Goal: Task Accomplishment & Management: Complete application form

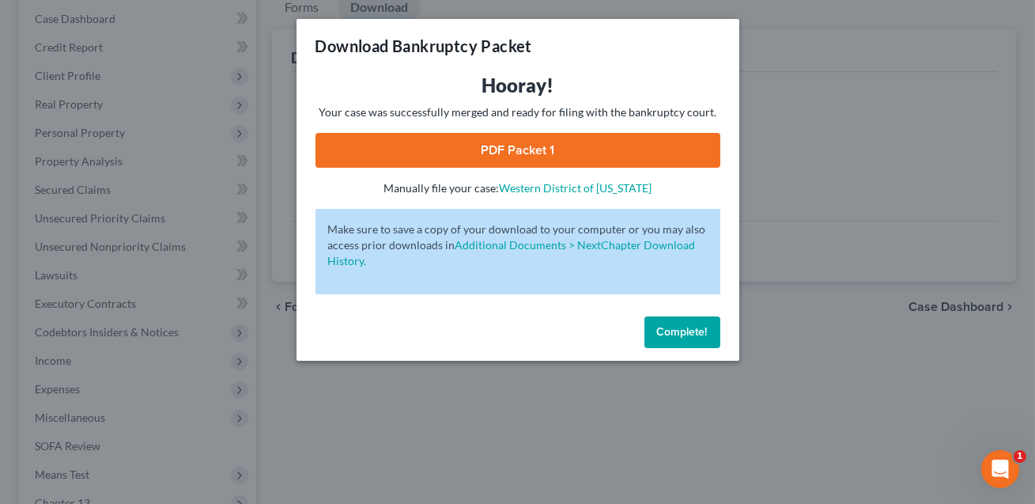
scroll to position [160, 0]
click at [675, 331] on span "Complete!" at bounding box center [682, 331] width 51 height 13
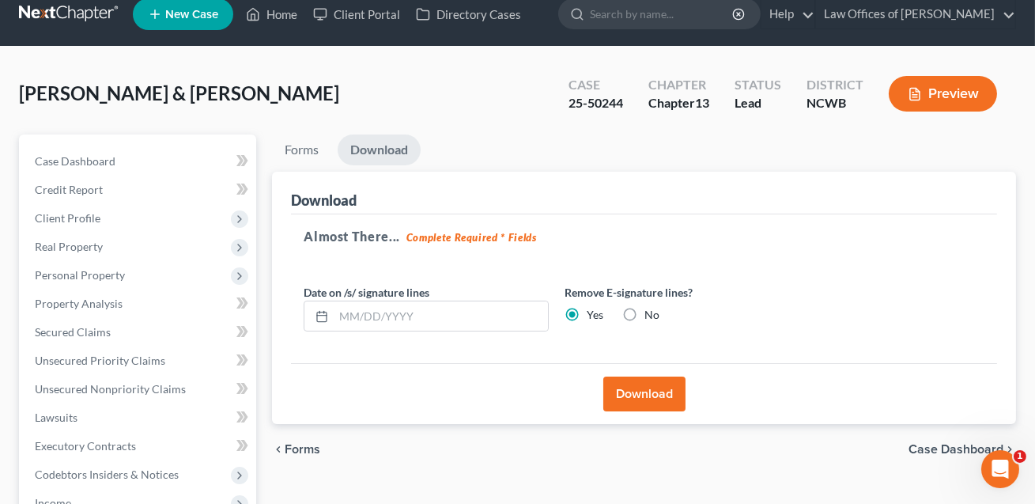
scroll to position [0, 0]
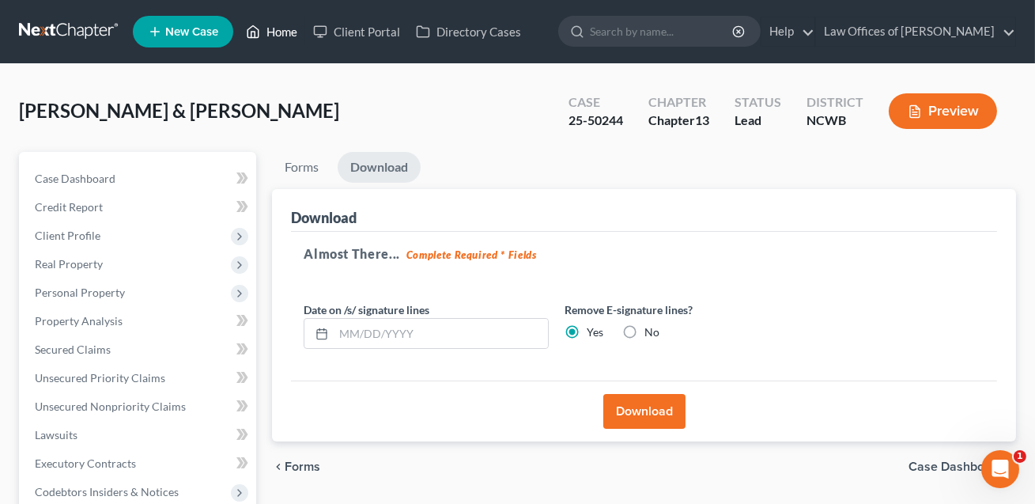
click at [281, 34] on link "Home" at bounding box center [271, 31] width 67 height 28
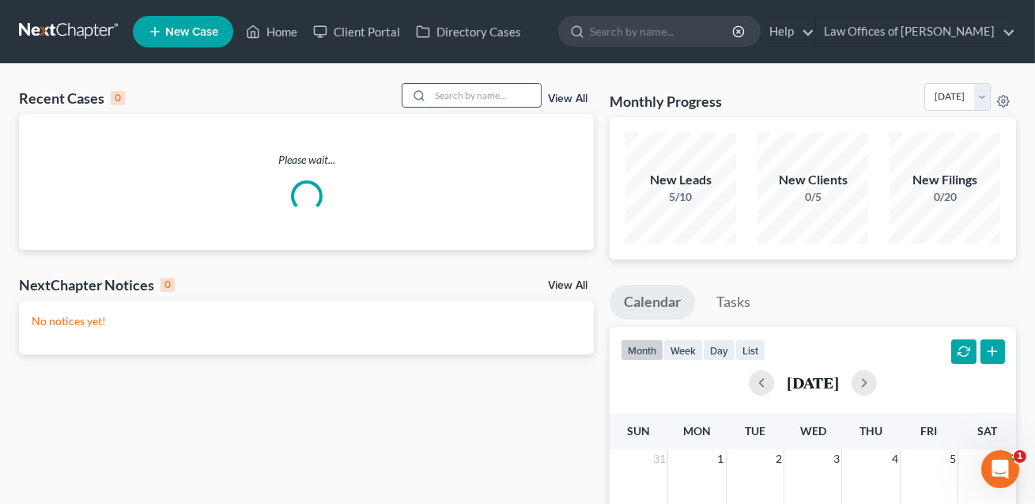
click at [436, 100] on input "search" at bounding box center [485, 95] width 111 height 23
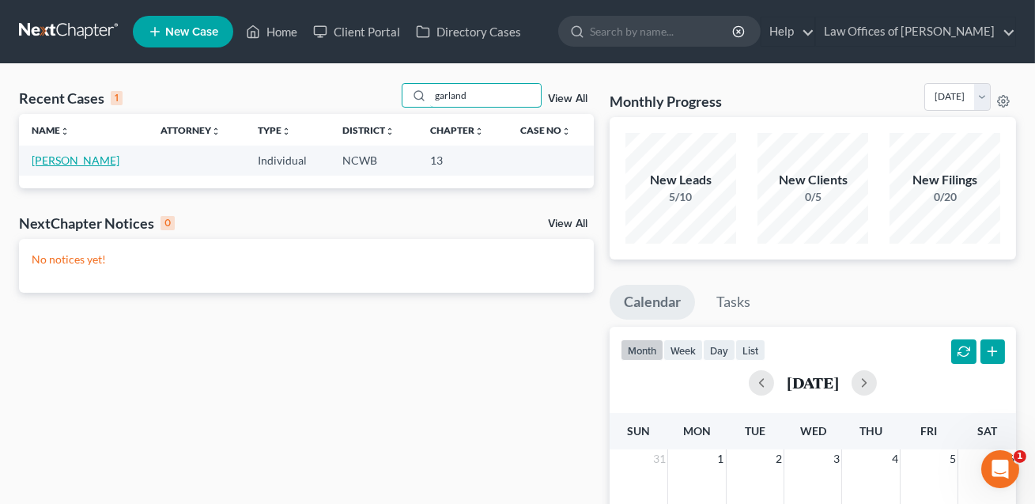
type input "garland"
click at [55, 159] on link "[PERSON_NAME]" at bounding box center [76, 159] width 88 height 13
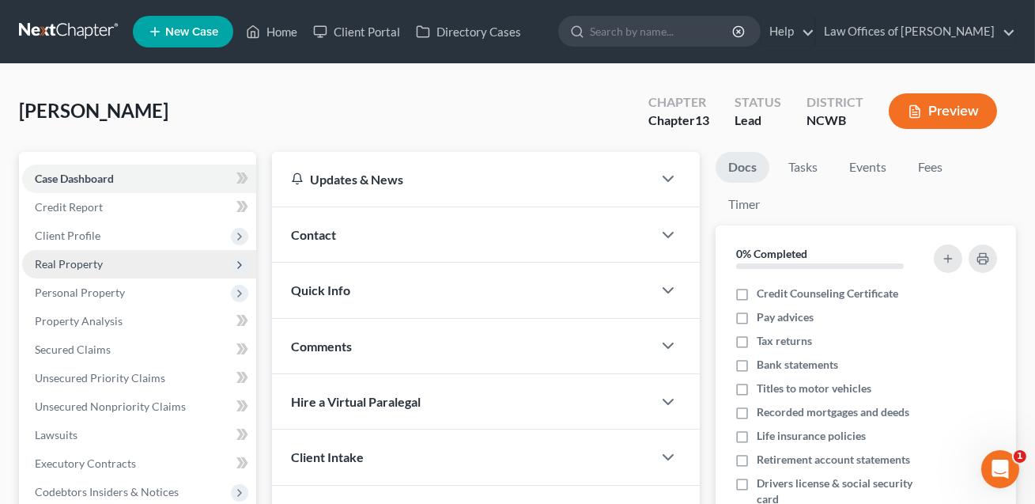
click at [77, 260] on span "Real Property" at bounding box center [69, 263] width 68 height 13
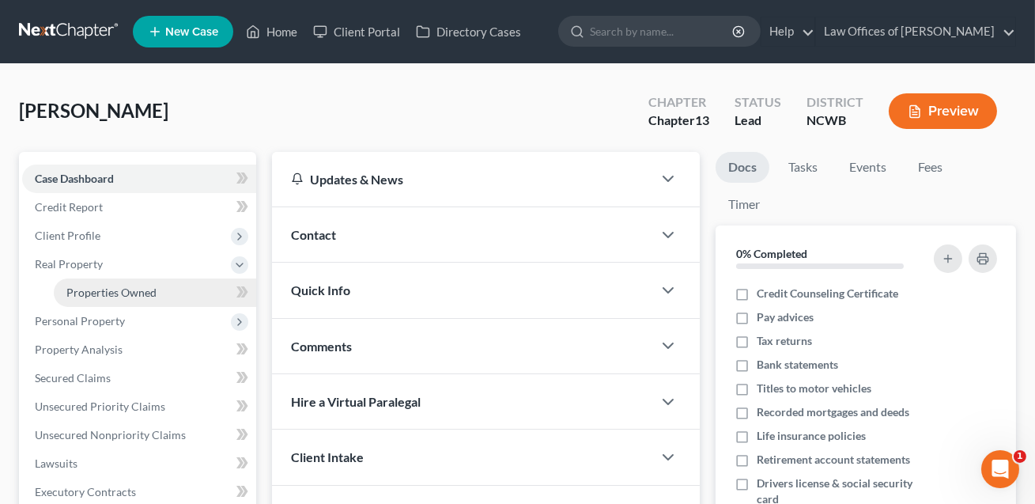
click at [98, 289] on span "Properties Owned" at bounding box center [111, 292] width 90 height 13
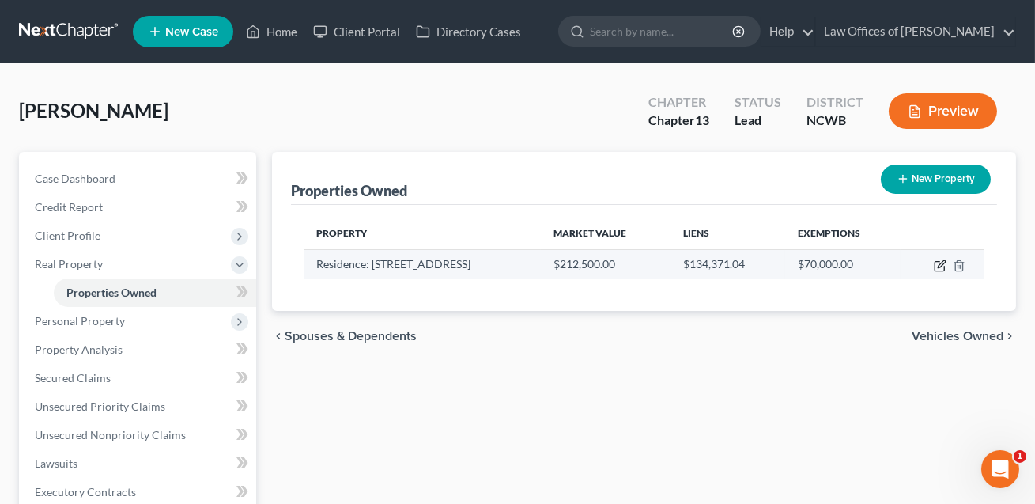
click at [940, 264] on icon "button" at bounding box center [940, 265] width 13 height 13
select select "28"
select select "48"
select select "0"
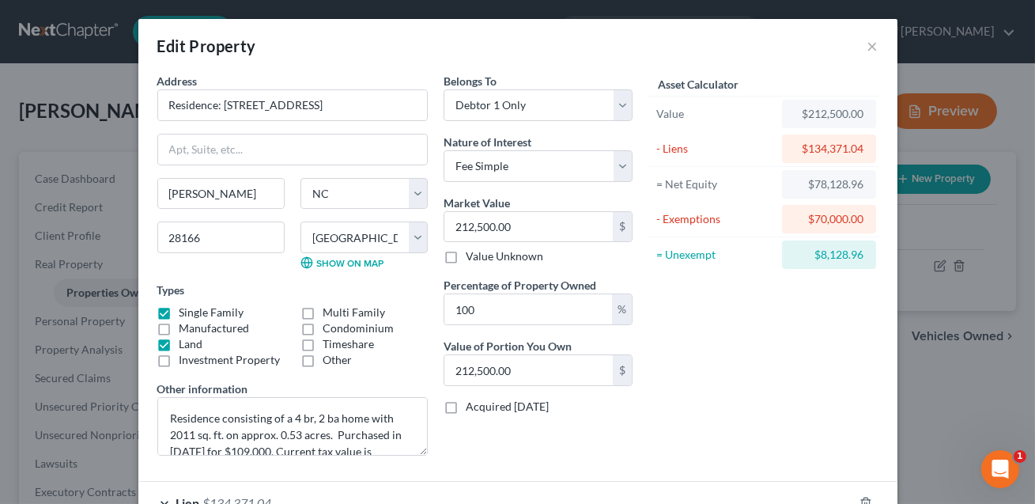
scroll to position [149, 0]
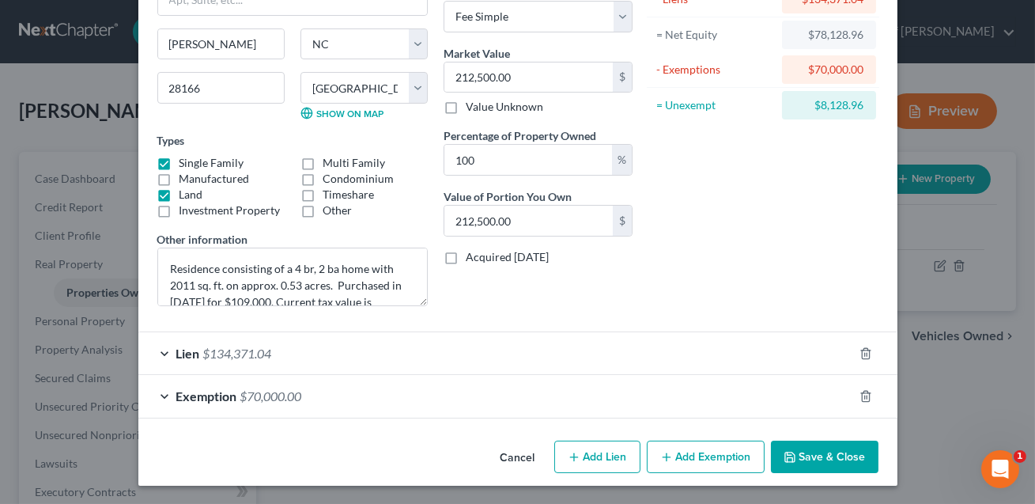
click at [592, 399] on div "Exemption $70,000.00" at bounding box center [495, 396] width 715 height 42
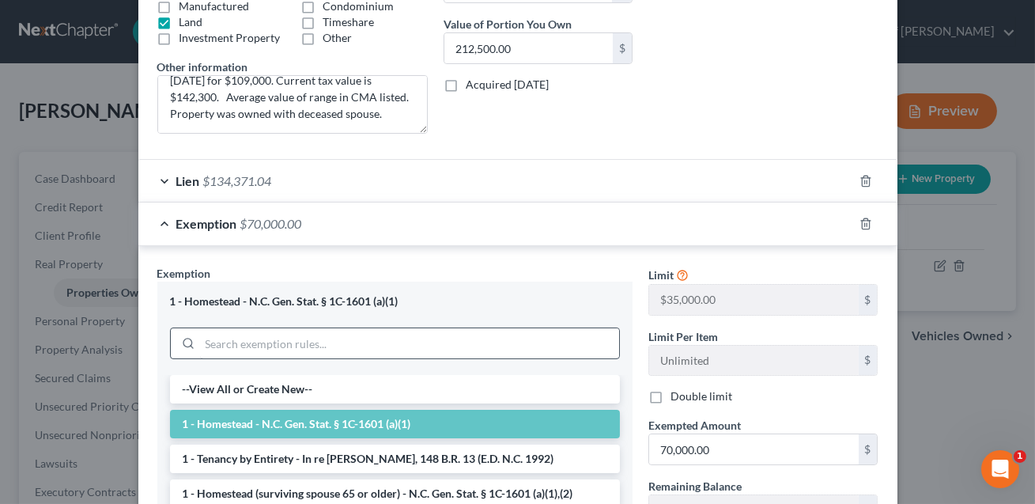
scroll to position [475, 0]
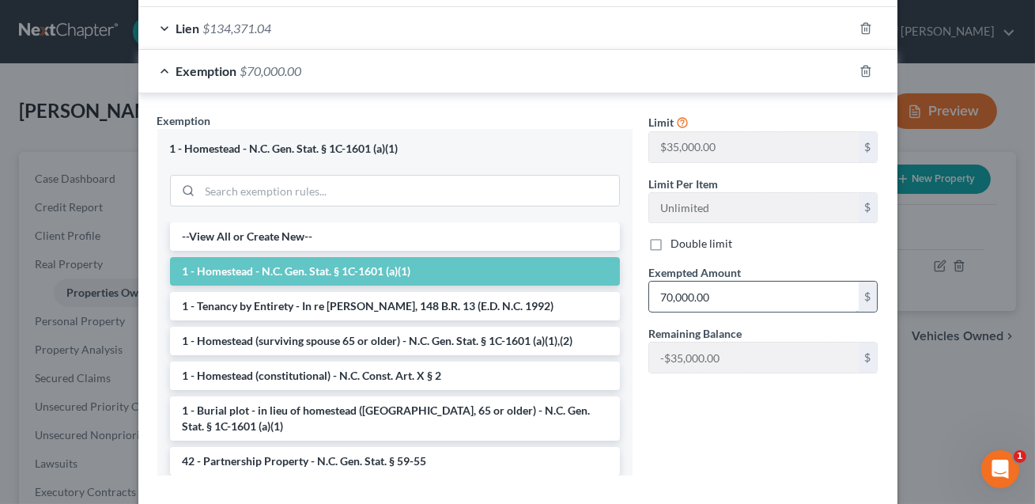
click at [718, 283] on input "70,000.00" at bounding box center [754, 297] width 210 height 30
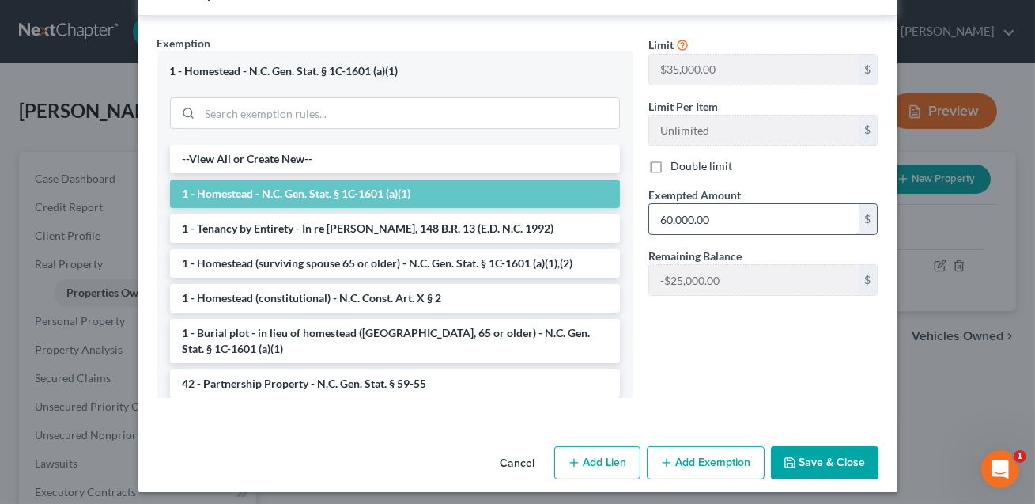
scroll to position [558, 0]
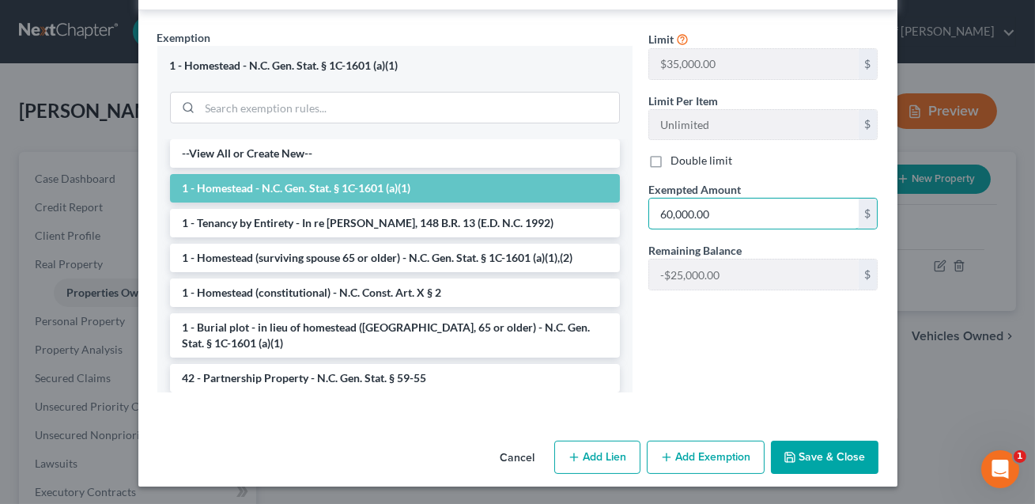
type input "60,000.00"
click at [815, 456] on button "Save & Close" at bounding box center [825, 457] width 108 height 33
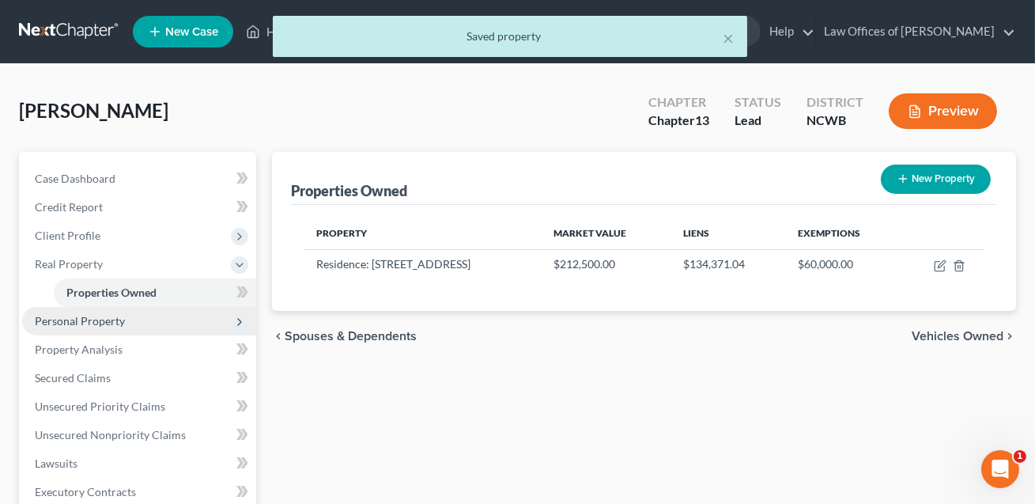
click at [91, 321] on span "Personal Property" at bounding box center [80, 320] width 90 height 13
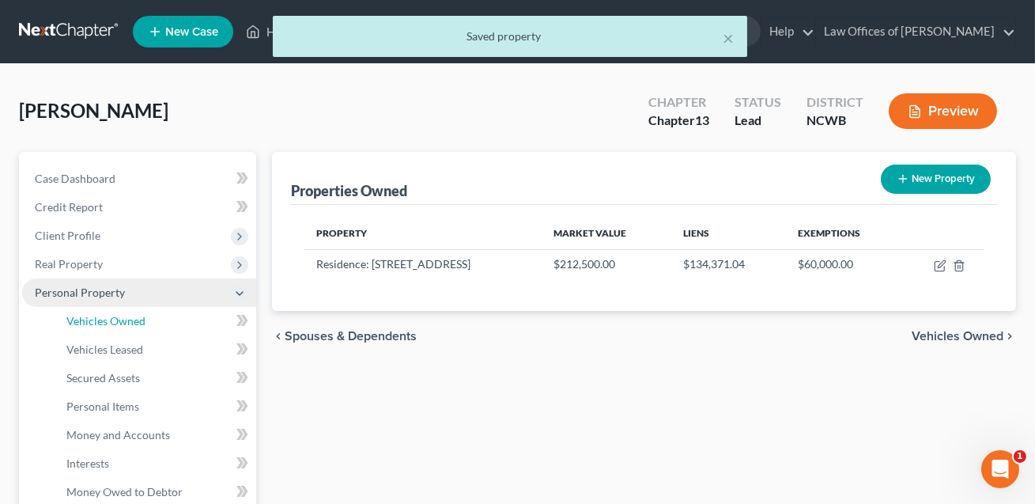
click at [91, 321] on span "Vehicles Owned" at bounding box center [105, 320] width 79 height 13
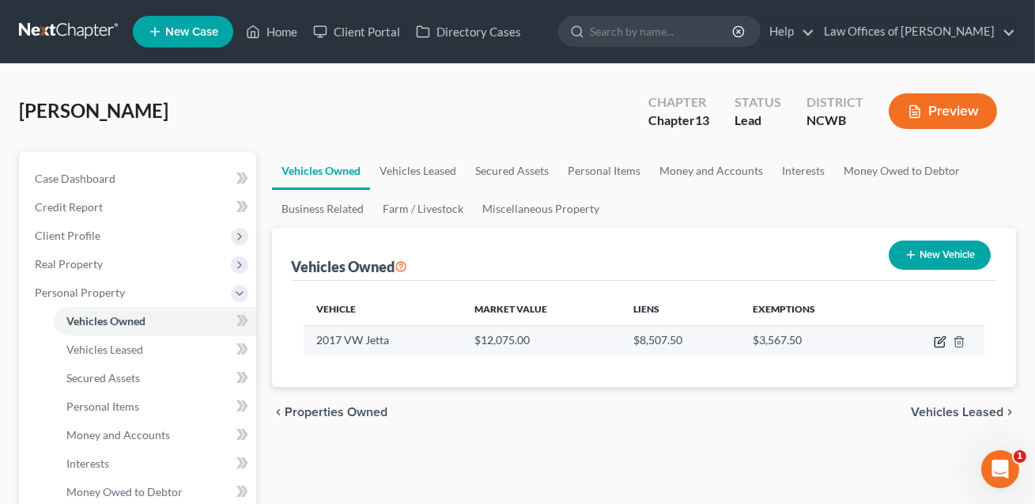
click at [942, 342] on icon "button" at bounding box center [940, 341] width 13 height 13
select select "0"
select select "9"
select select "2"
select select "0"
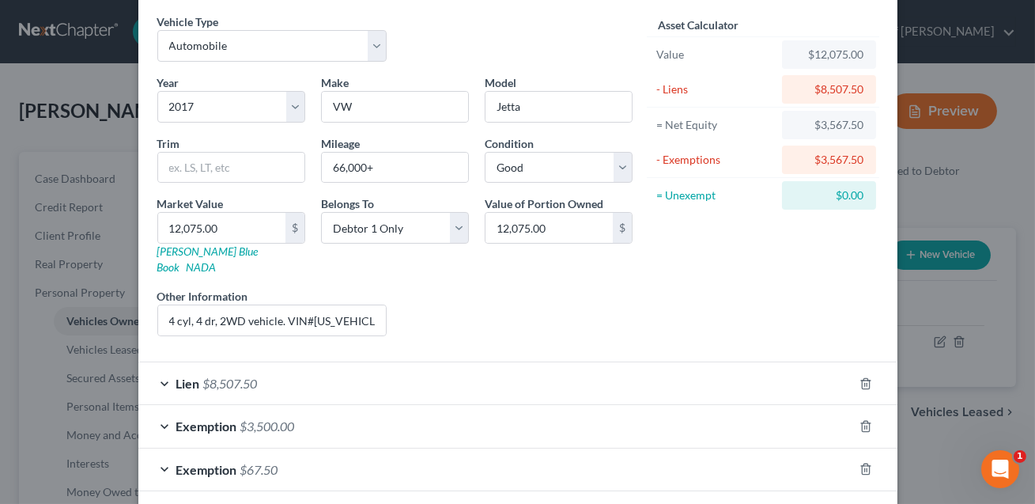
scroll to position [116, 0]
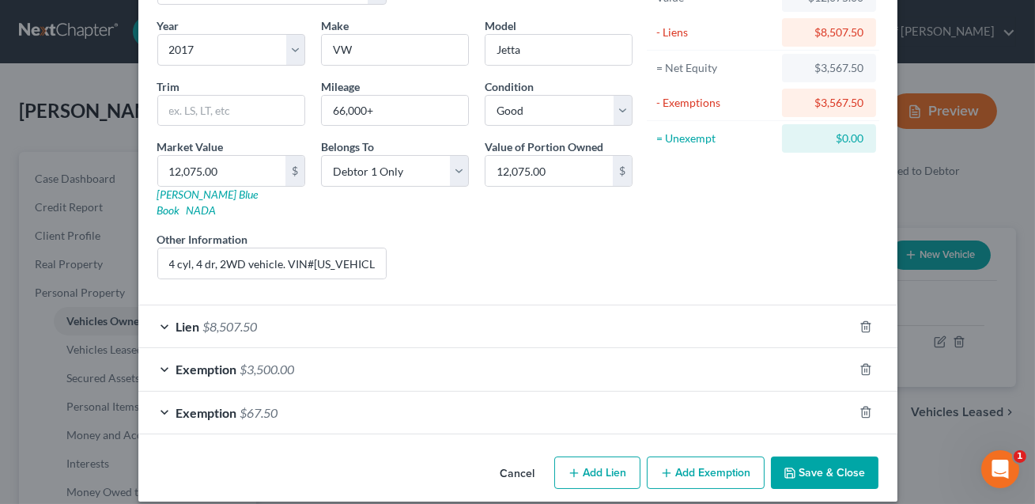
click at [554, 391] on div "Exemption $67.50" at bounding box center [495, 412] width 715 height 42
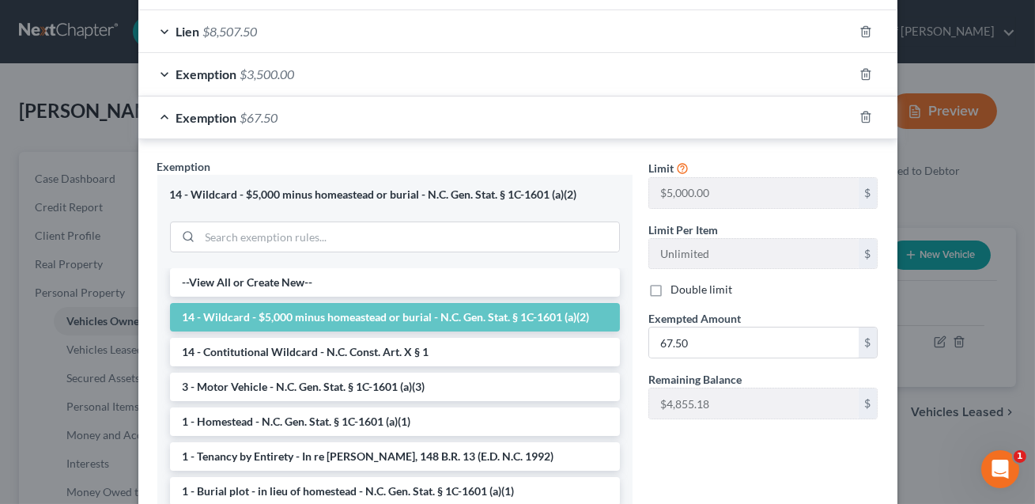
scroll to position [524, 0]
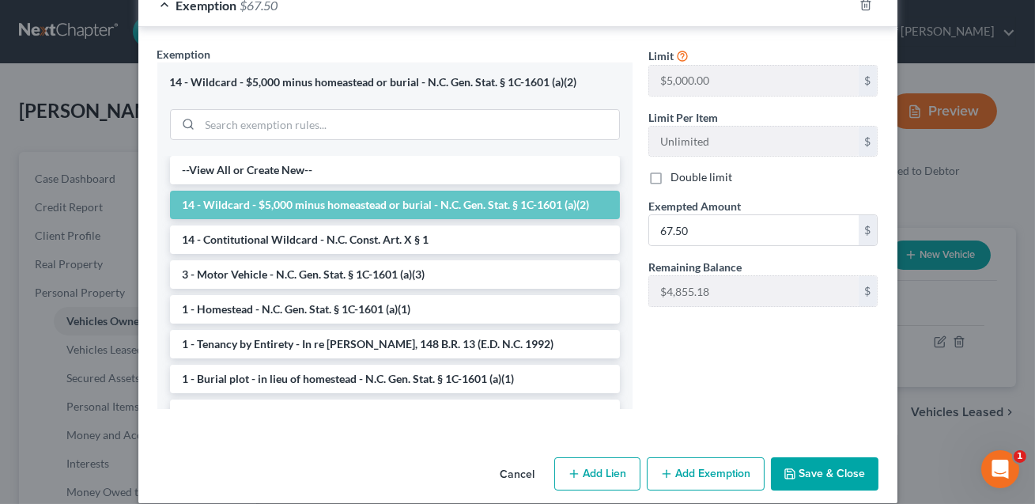
click at [818, 464] on button "Save & Close" at bounding box center [825, 473] width 108 height 33
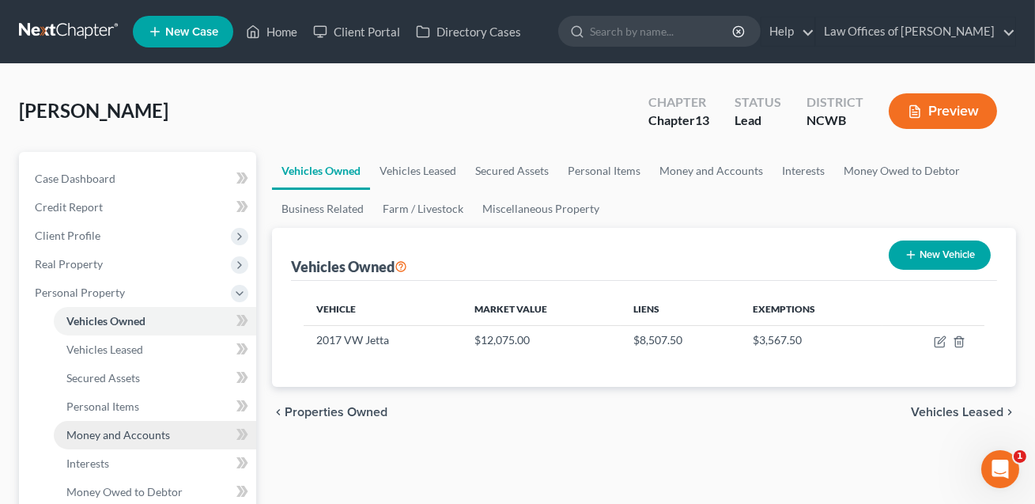
click at [87, 438] on span "Money and Accounts" at bounding box center [118, 434] width 104 height 13
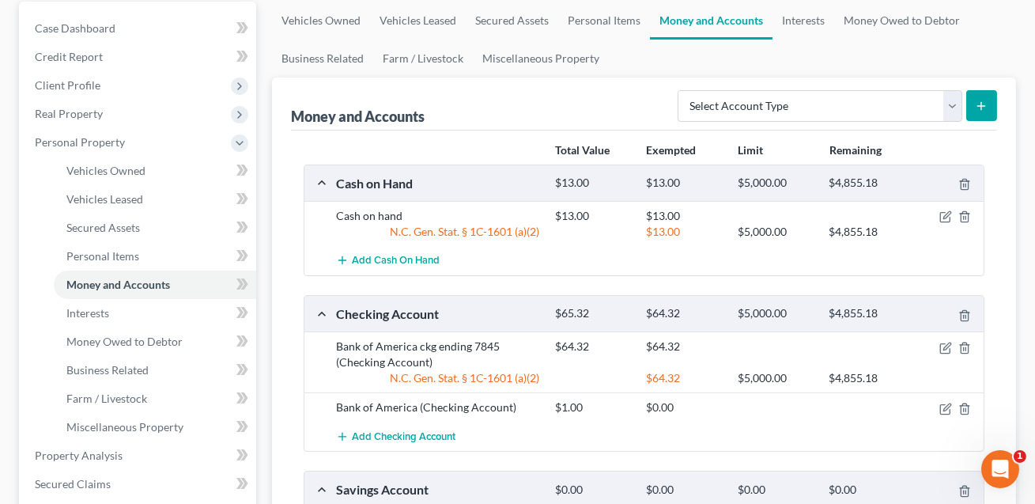
scroll to position [147, 0]
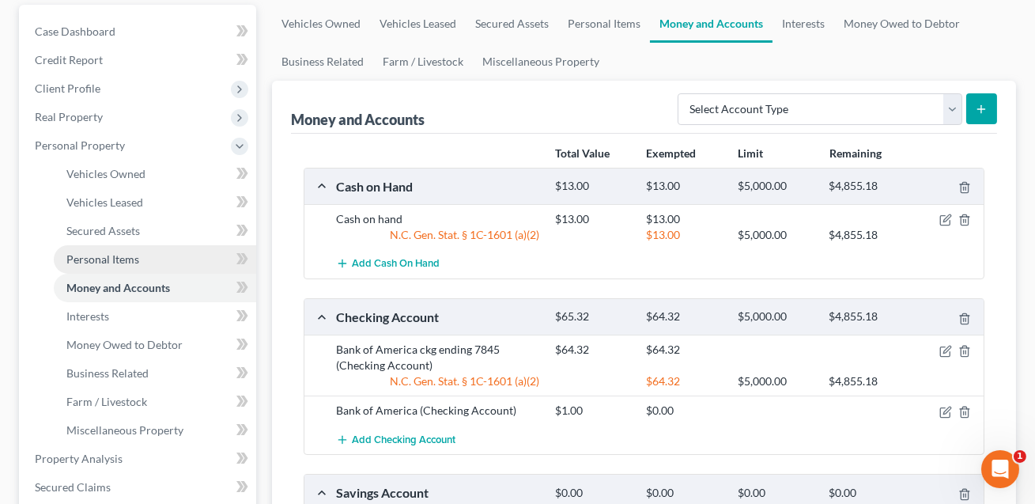
click at [100, 255] on span "Personal Items" at bounding box center [102, 258] width 73 height 13
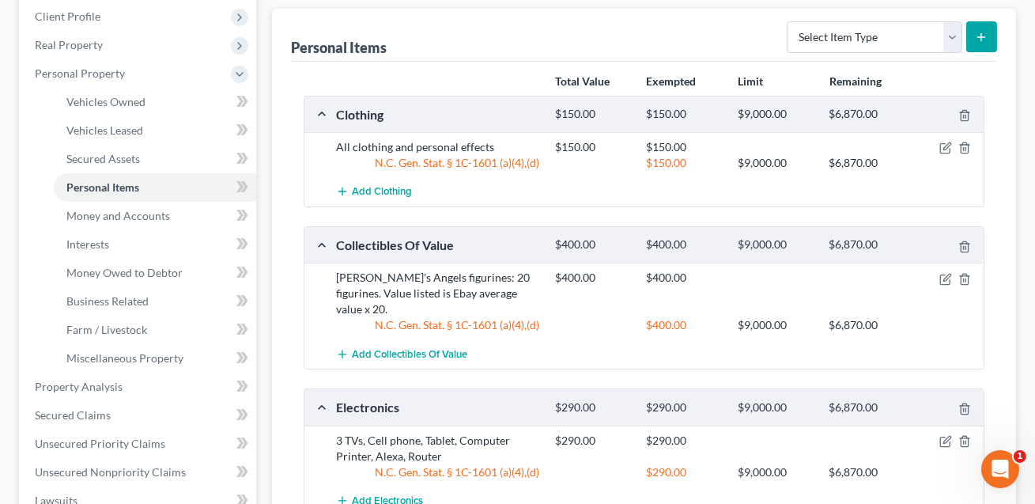
scroll to position [76, 0]
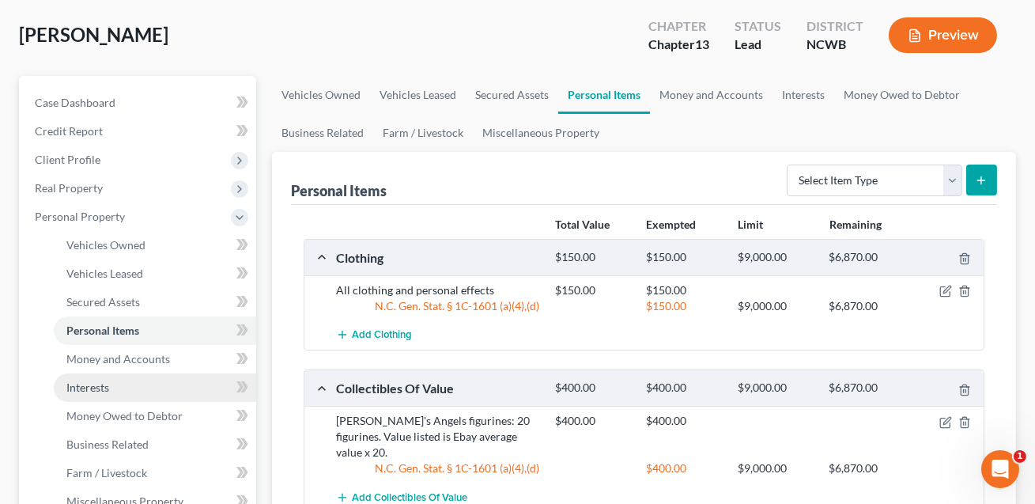
click at [96, 380] on span "Interests" at bounding box center [87, 386] width 43 height 13
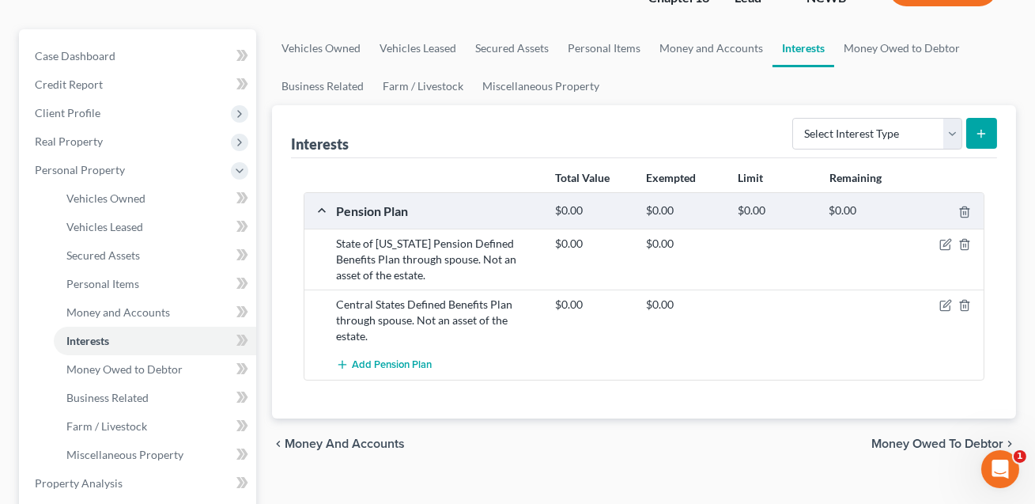
scroll to position [259, 0]
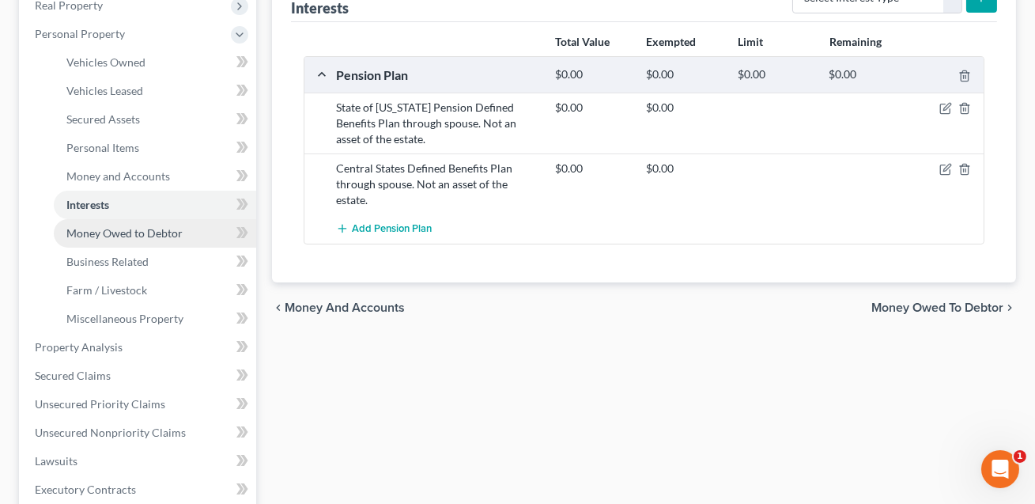
click at [101, 226] on span "Money Owed to Debtor" at bounding box center [124, 232] width 116 height 13
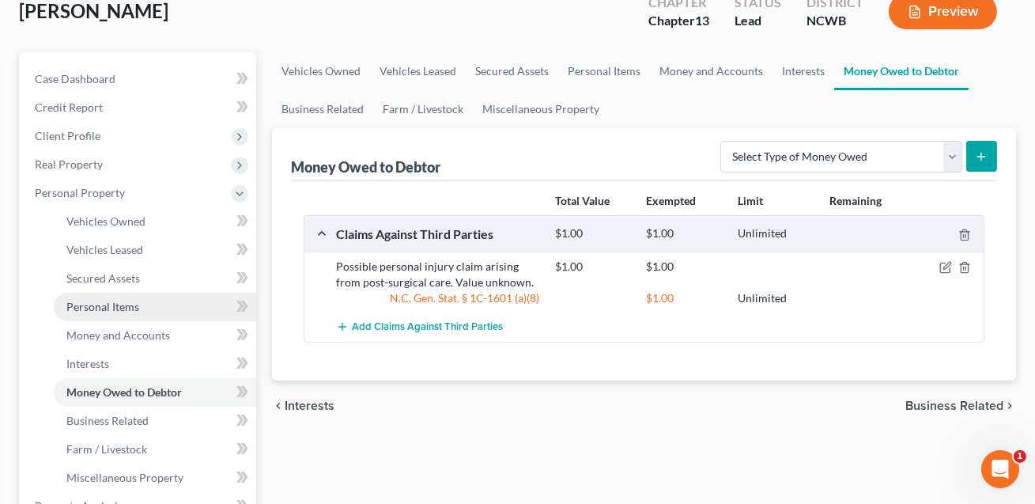
scroll to position [166, 0]
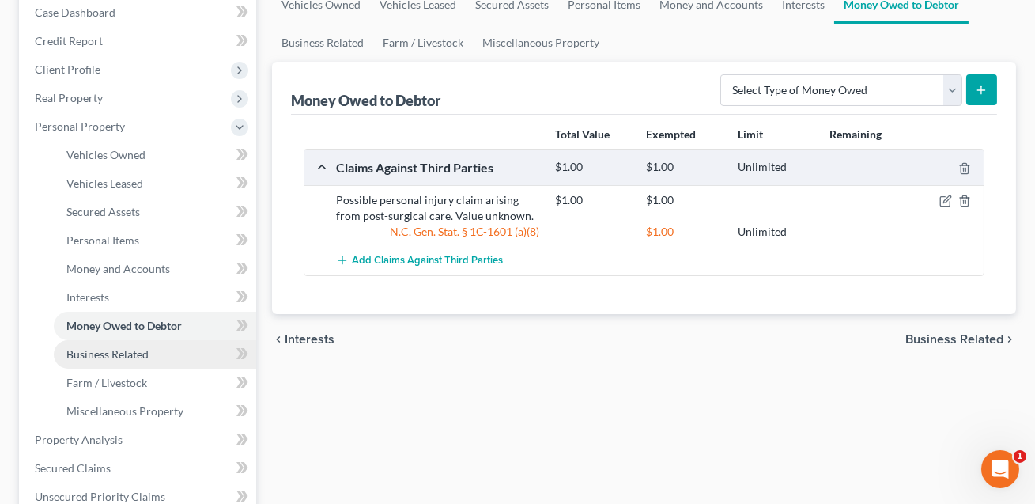
click at [149, 352] on link "Business Related" at bounding box center [155, 354] width 202 height 28
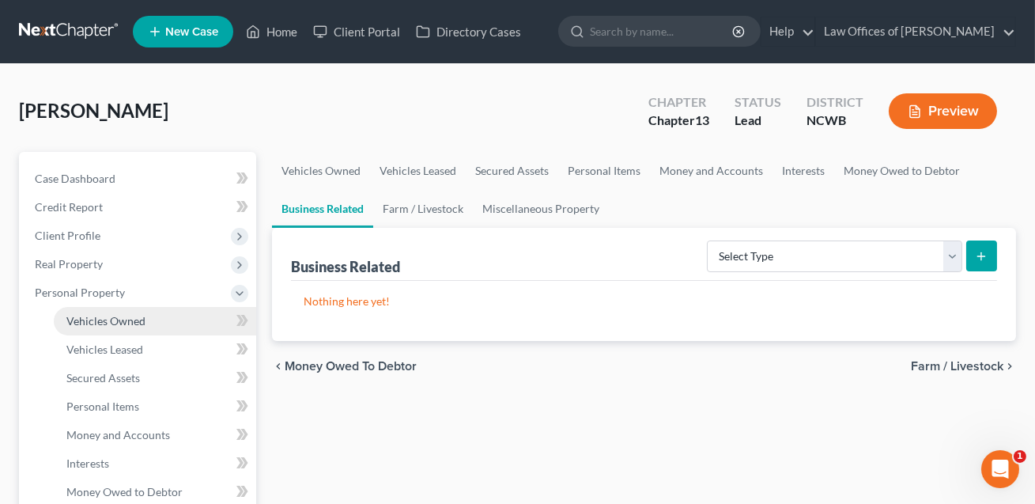
click at [136, 323] on span "Vehicles Owned" at bounding box center [105, 320] width 79 height 13
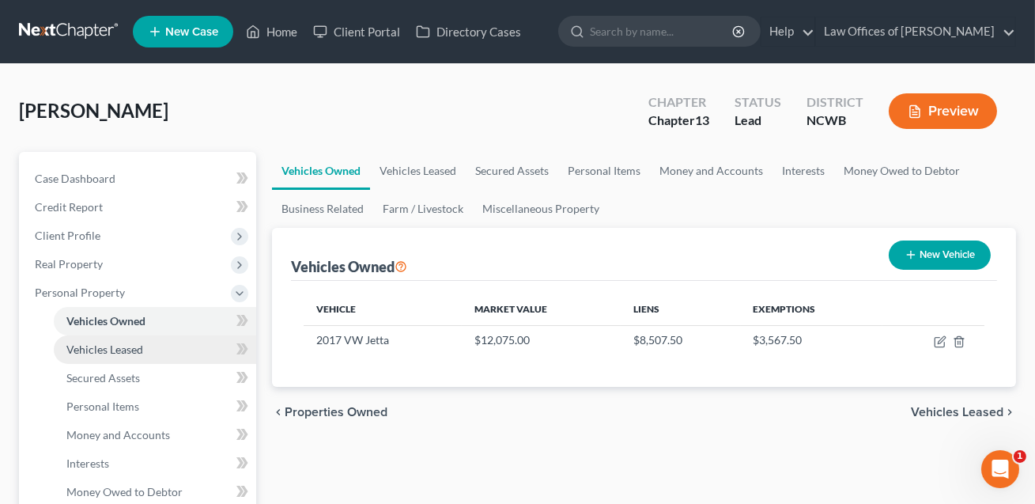
click at [124, 345] on span "Vehicles Leased" at bounding box center [104, 348] width 77 height 13
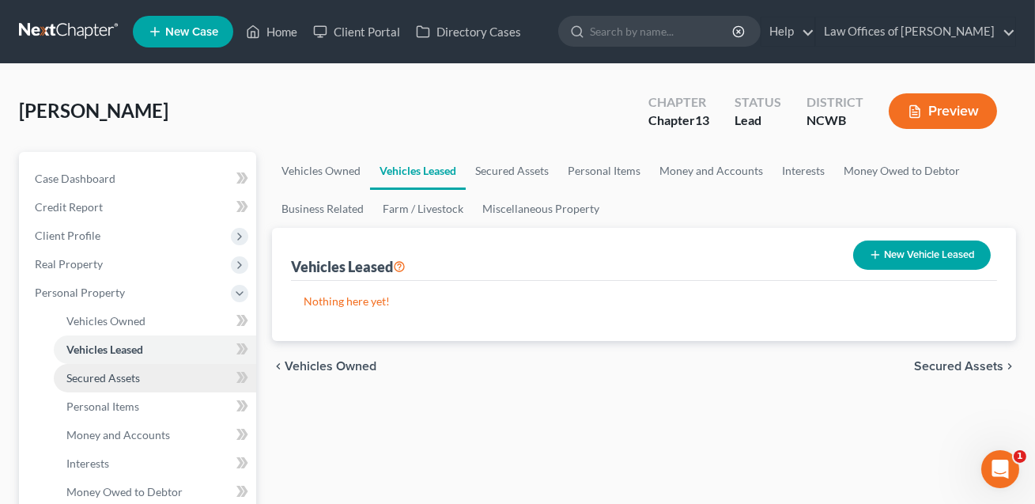
click at [113, 379] on span "Secured Assets" at bounding box center [103, 377] width 74 height 13
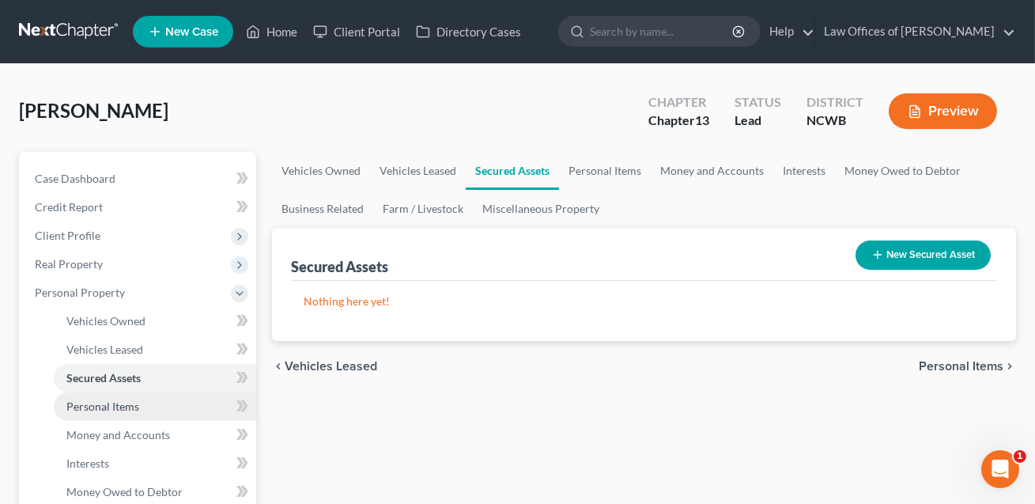
click at [112, 399] on span "Personal Items" at bounding box center [102, 405] width 73 height 13
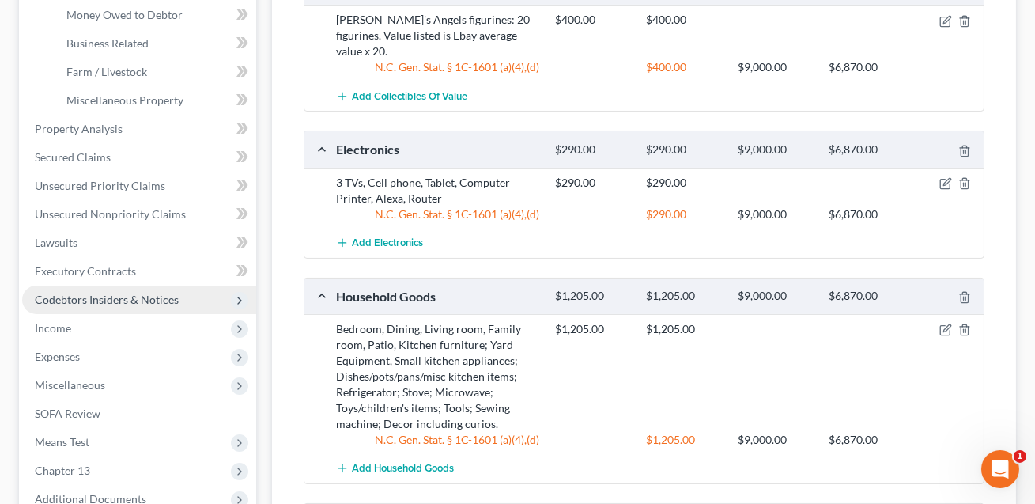
scroll to position [372, 0]
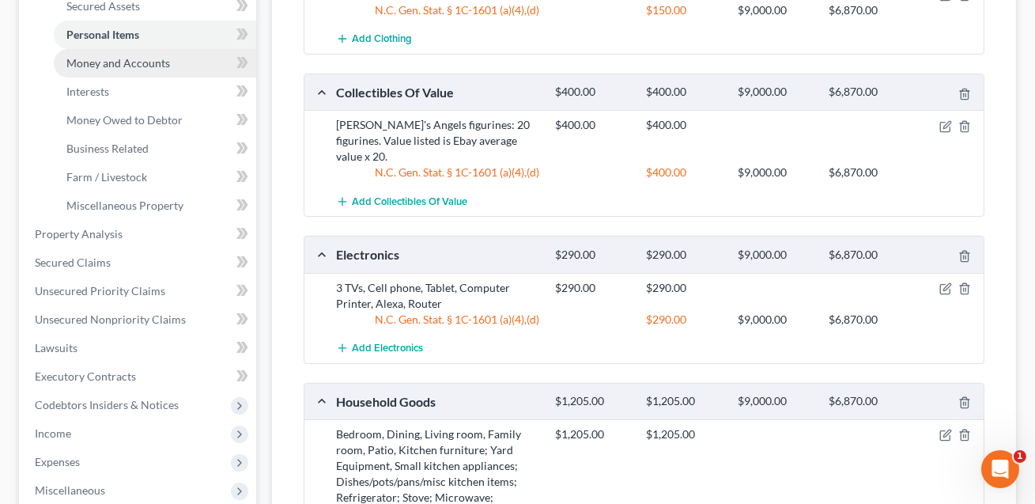
click at [137, 66] on span "Money and Accounts" at bounding box center [118, 62] width 104 height 13
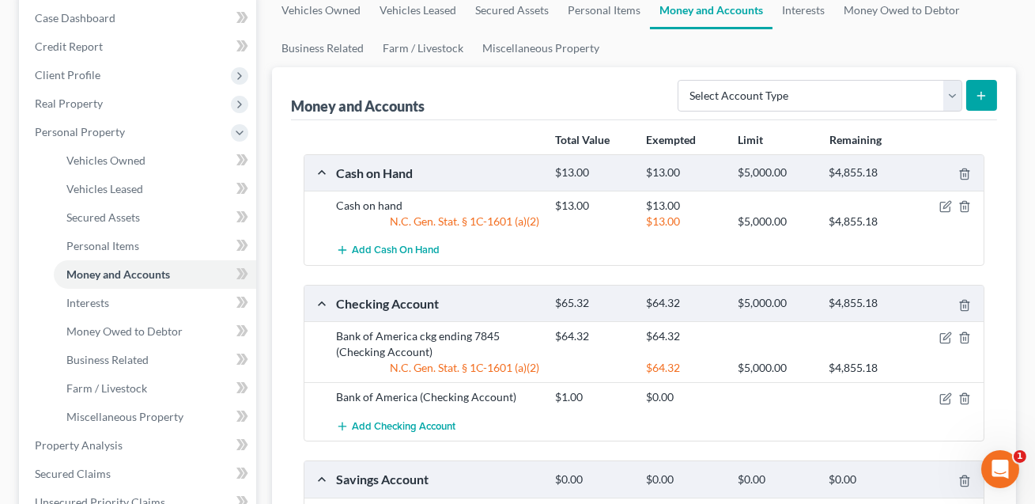
scroll to position [255, 0]
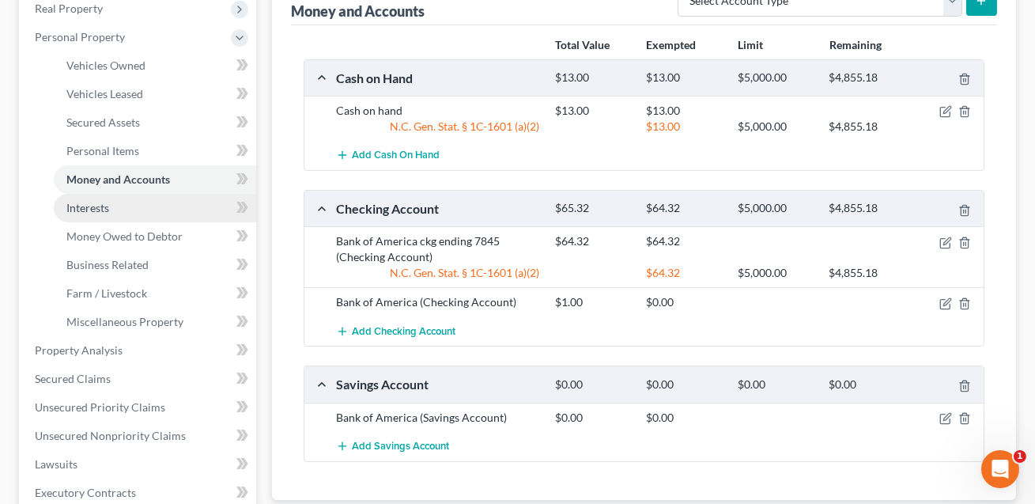
click at [100, 206] on span "Interests" at bounding box center [87, 207] width 43 height 13
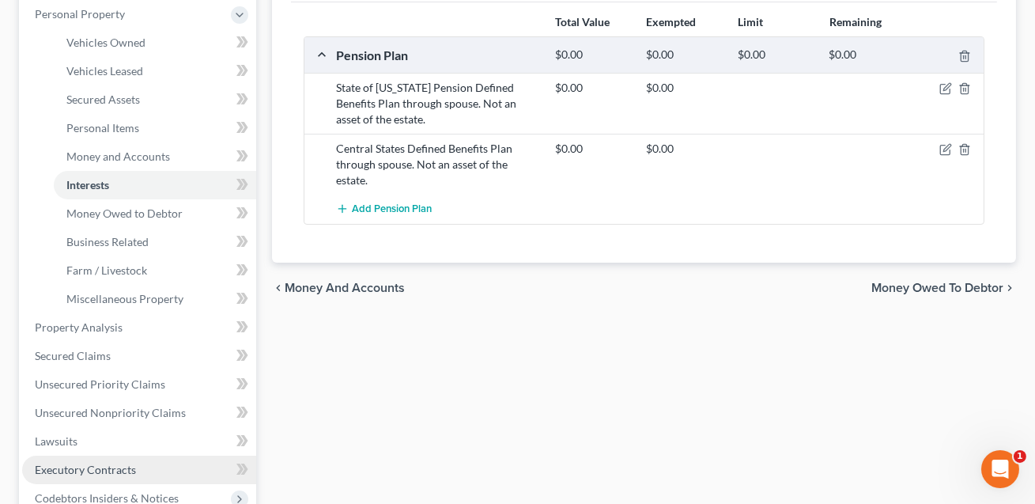
scroll to position [270, 0]
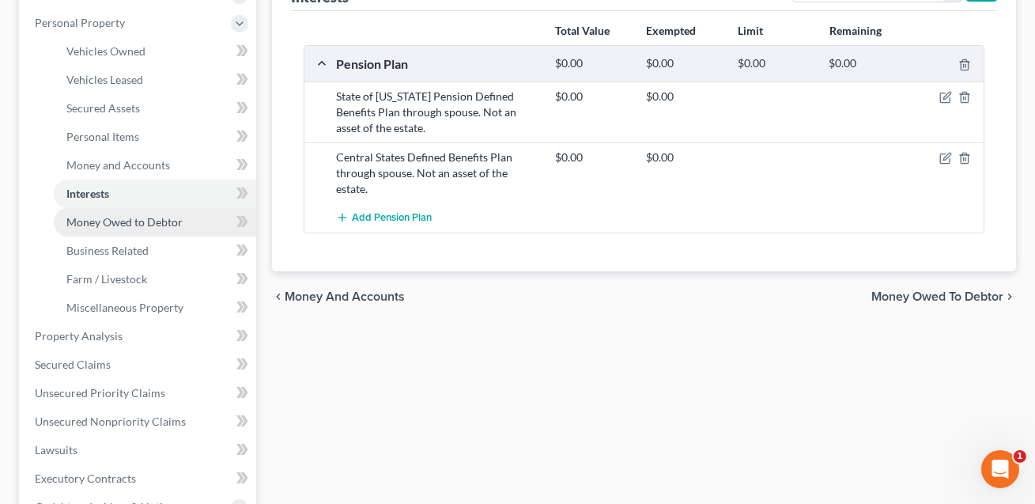
click at [95, 217] on span "Money Owed to Debtor" at bounding box center [124, 221] width 116 height 13
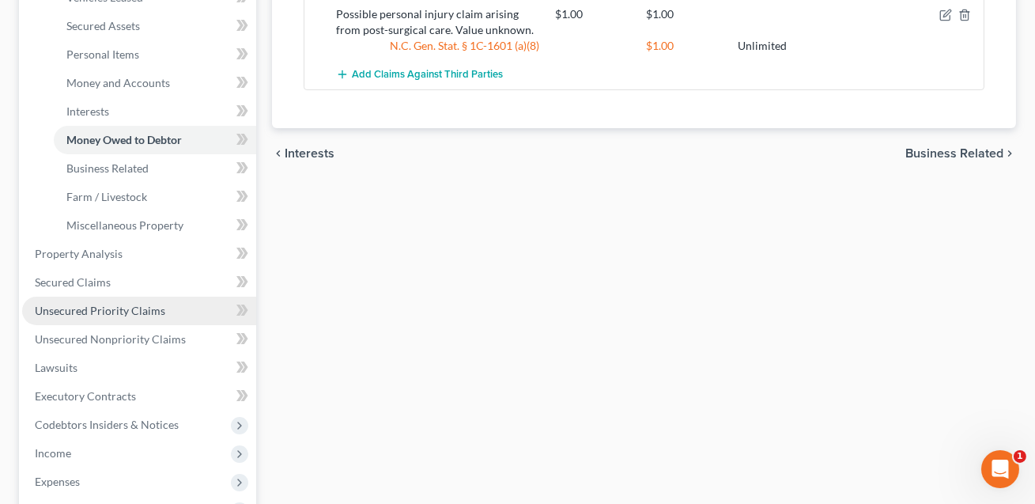
scroll to position [354, 0]
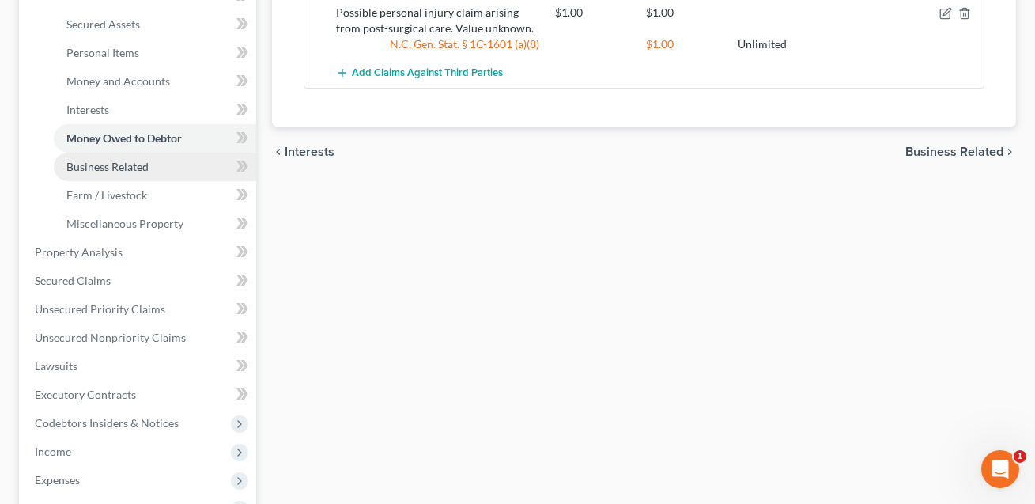
click at [119, 170] on span "Business Related" at bounding box center [107, 166] width 82 height 13
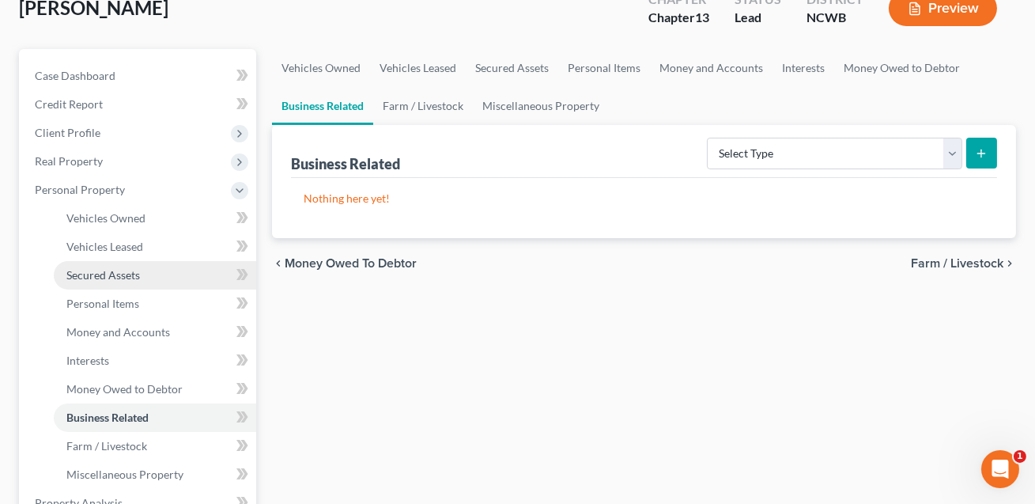
scroll to position [259, 0]
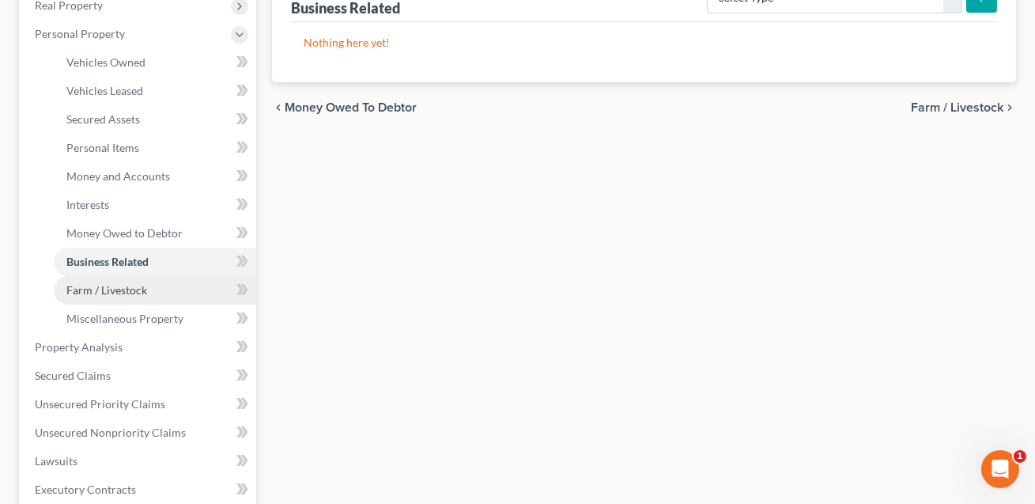
click at [131, 293] on span "Farm / Livestock" at bounding box center [106, 289] width 81 height 13
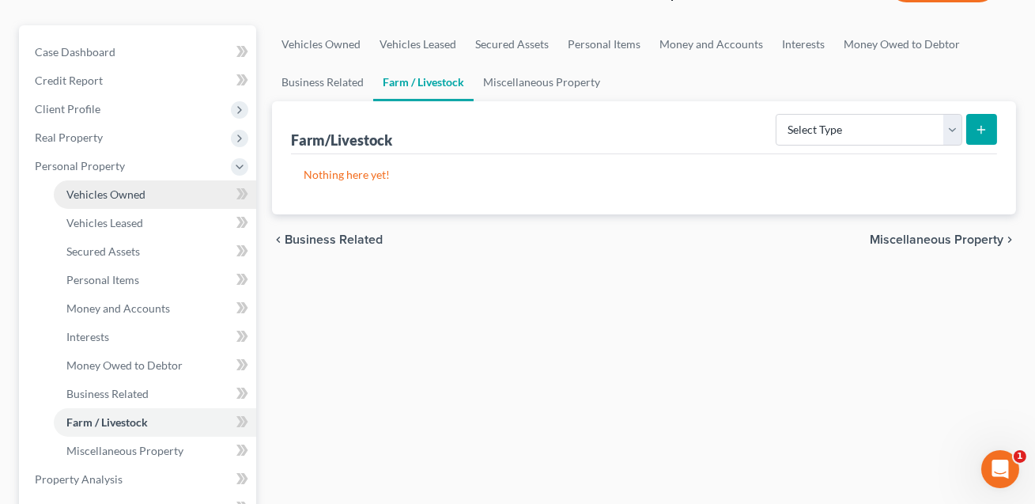
scroll to position [340, 0]
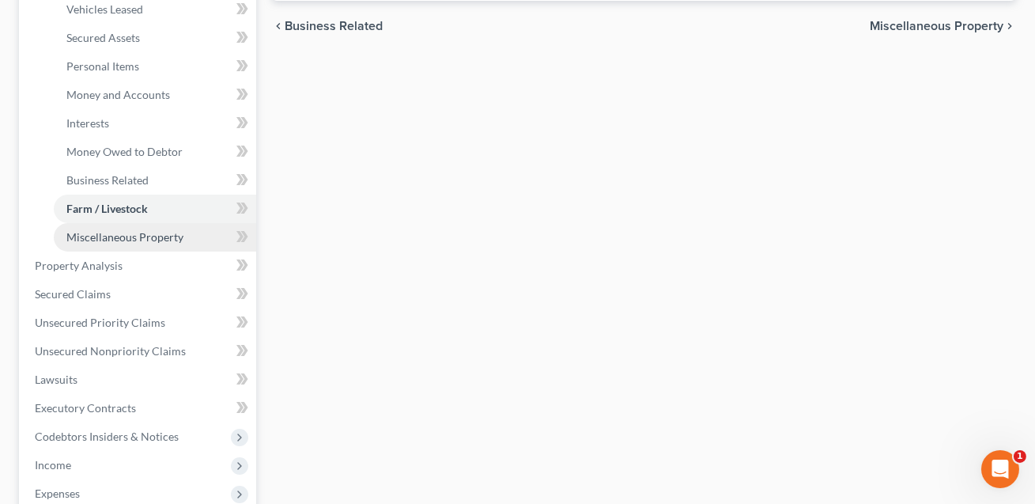
click at [132, 243] on link "Miscellaneous Property" at bounding box center [155, 237] width 202 height 28
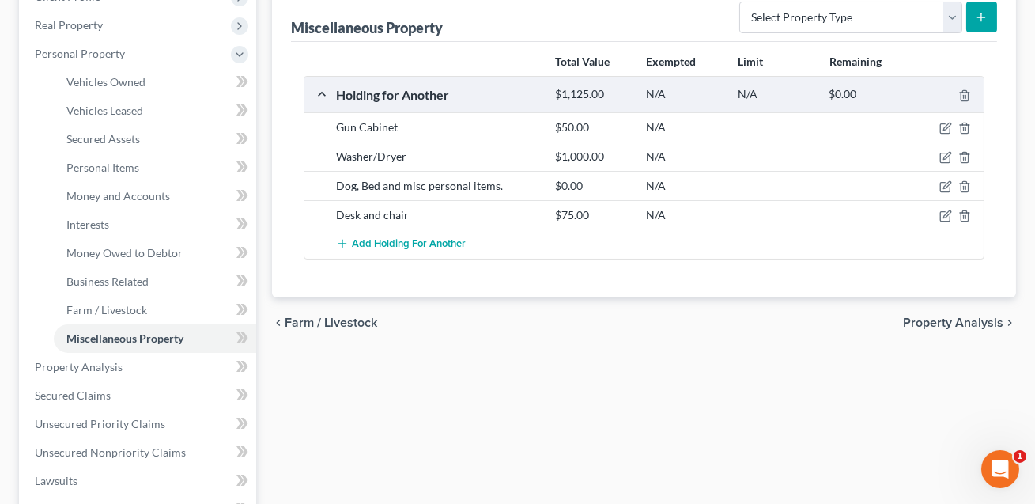
scroll to position [237, 0]
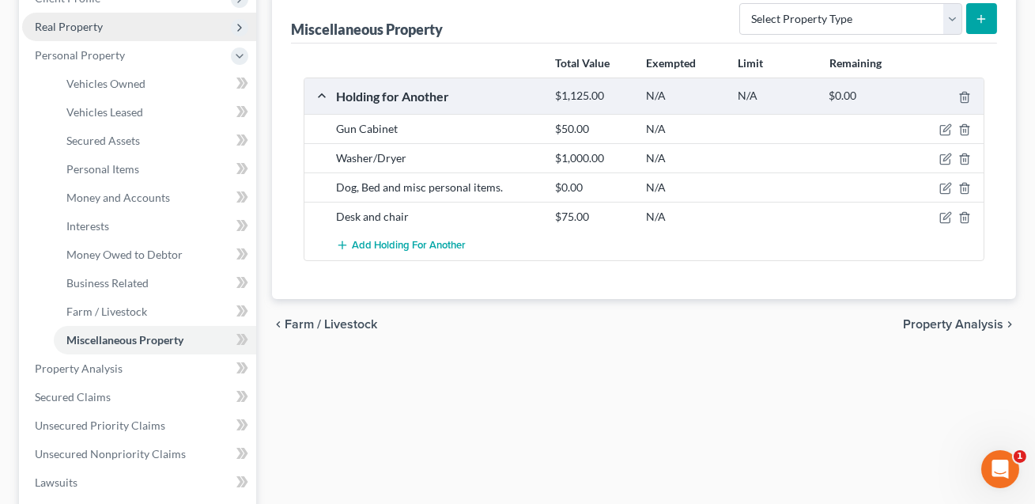
click at [98, 33] on span "Real Property" at bounding box center [139, 27] width 234 height 28
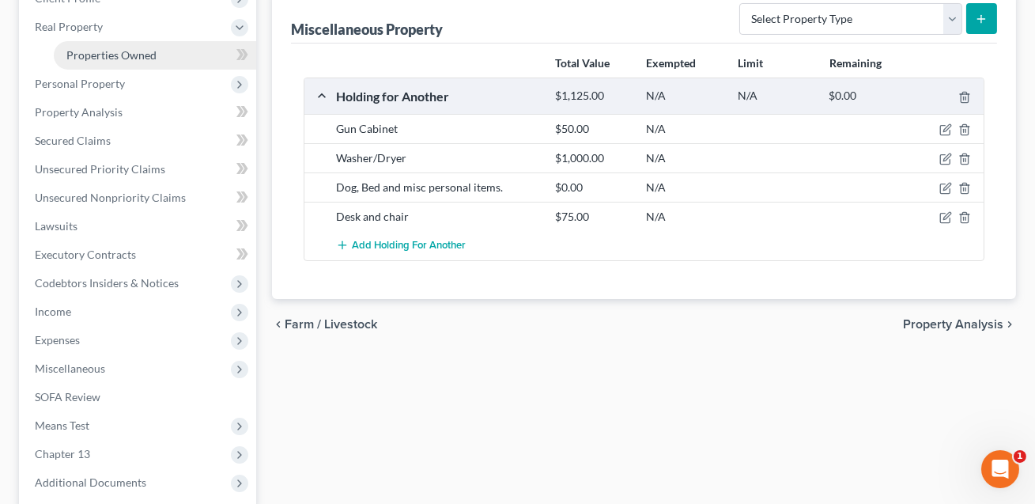
click at [127, 55] on span "Properties Owned" at bounding box center [111, 54] width 90 height 13
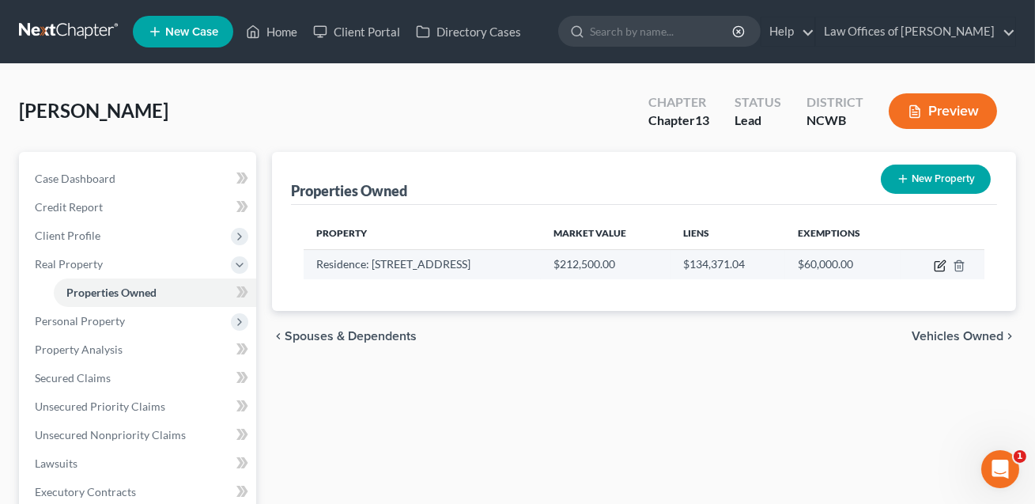
click at [941, 264] on icon "button" at bounding box center [940, 265] width 13 height 13
select select "28"
select select "48"
select select "0"
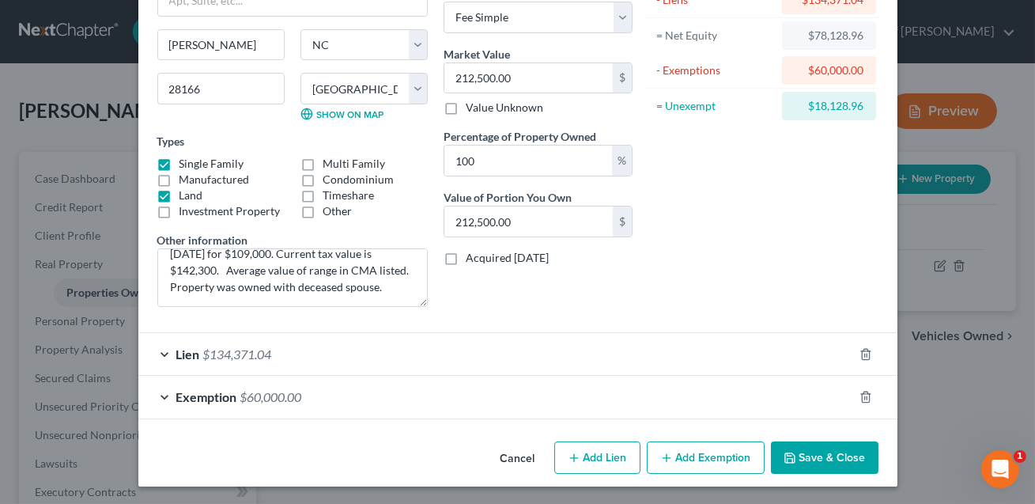
scroll to position [149, 0]
click at [822, 460] on button "Save & Close" at bounding box center [825, 457] width 108 height 33
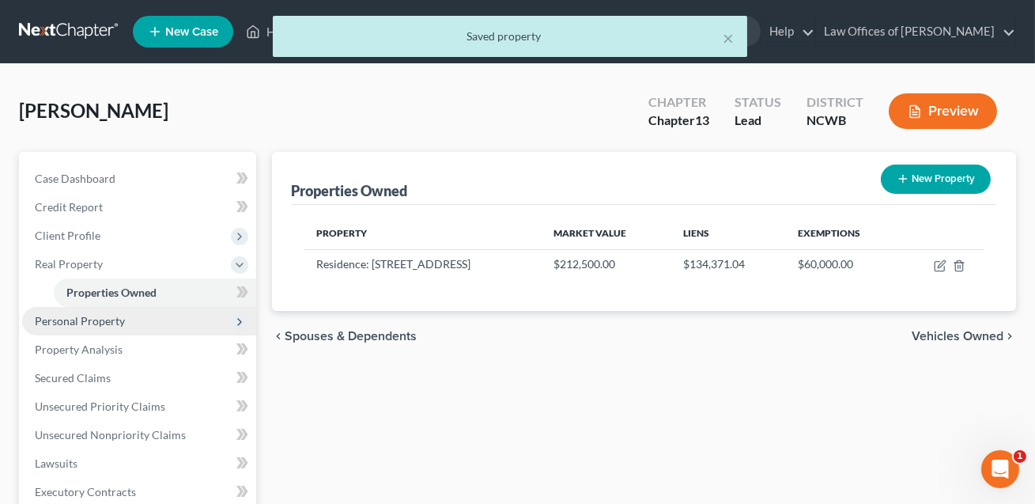
click at [108, 324] on span "Personal Property" at bounding box center [80, 320] width 90 height 13
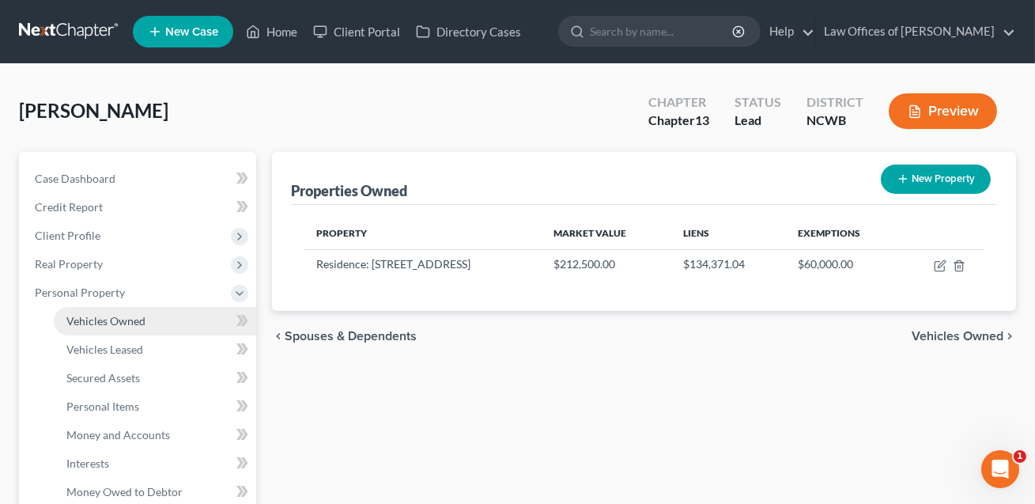
click at [108, 323] on span "Vehicles Owned" at bounding box center [105, 320] width 79 height 13
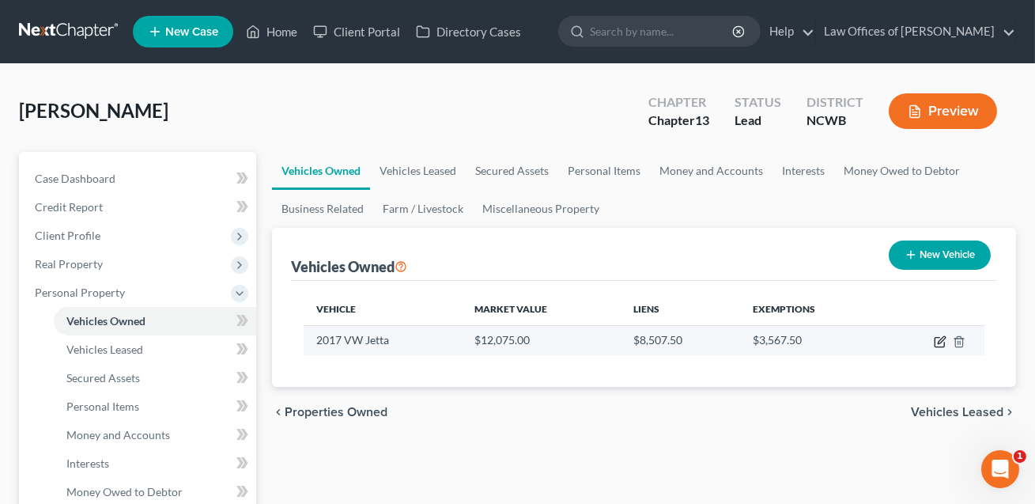
click at [940, 342] on icon "button" at bounding box center [941, 339] width 7 height 7
select select "0"
select select "9"
select select "2"
select select "0"
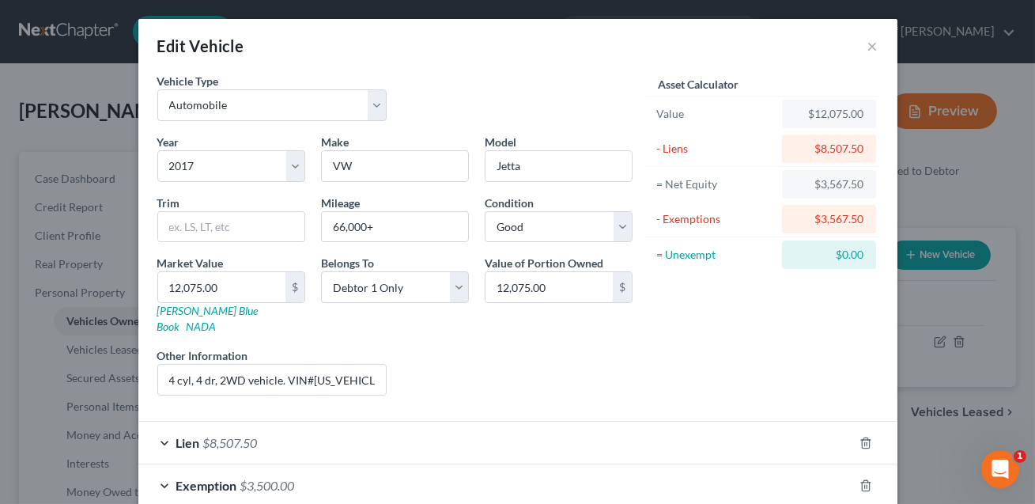
scroll to position [116, 0]
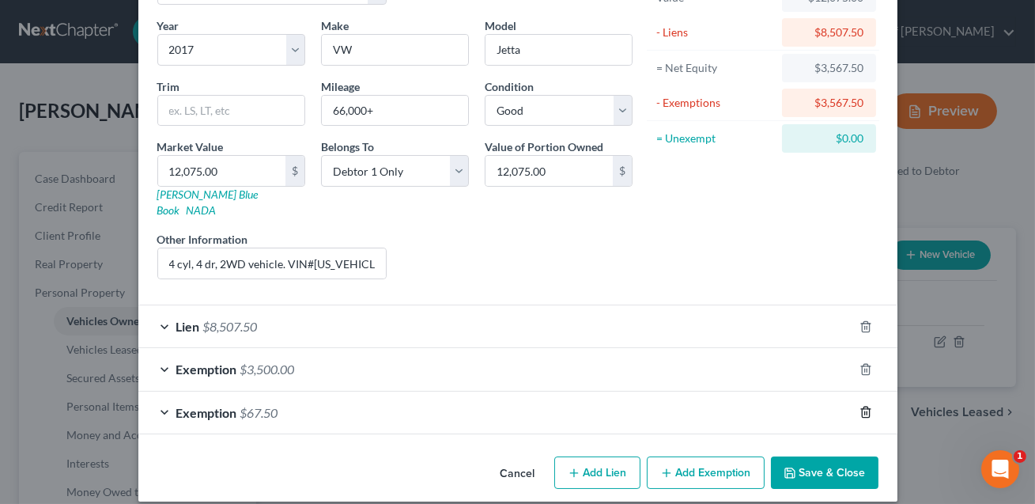
click at [865, 409] on polyline "button" at bounding box center [865, 409] width 9 height 0
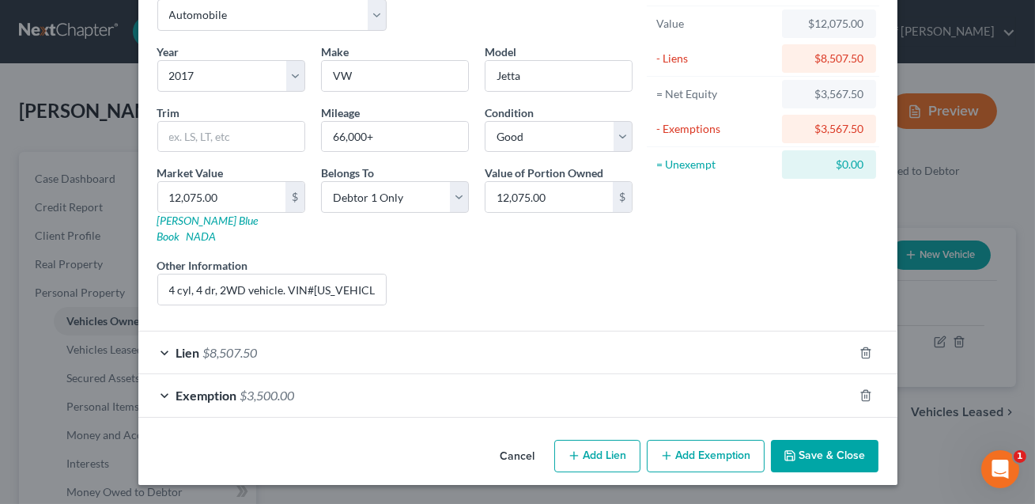
scroll to position [73, 0]
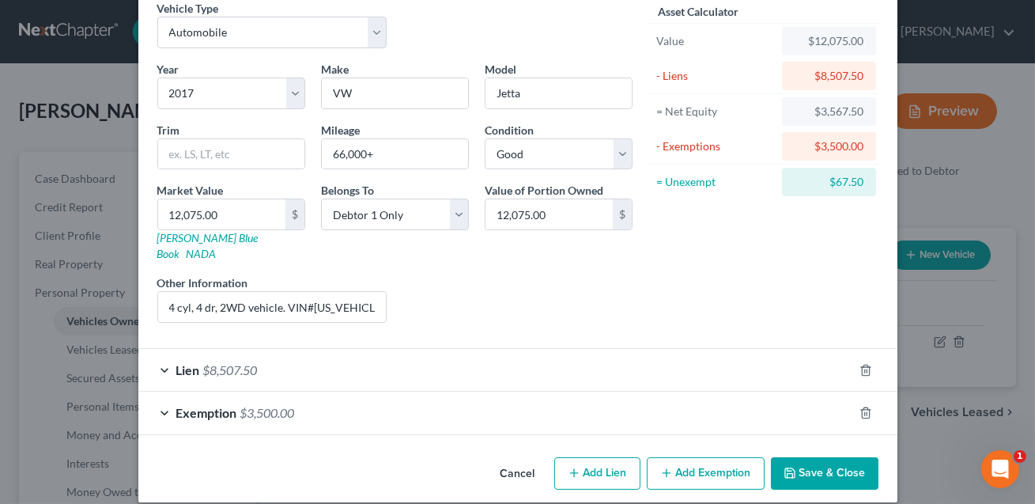
click at [817, 457] on button "Save & Close" at bounding box center [825, 473] width 108 height 33
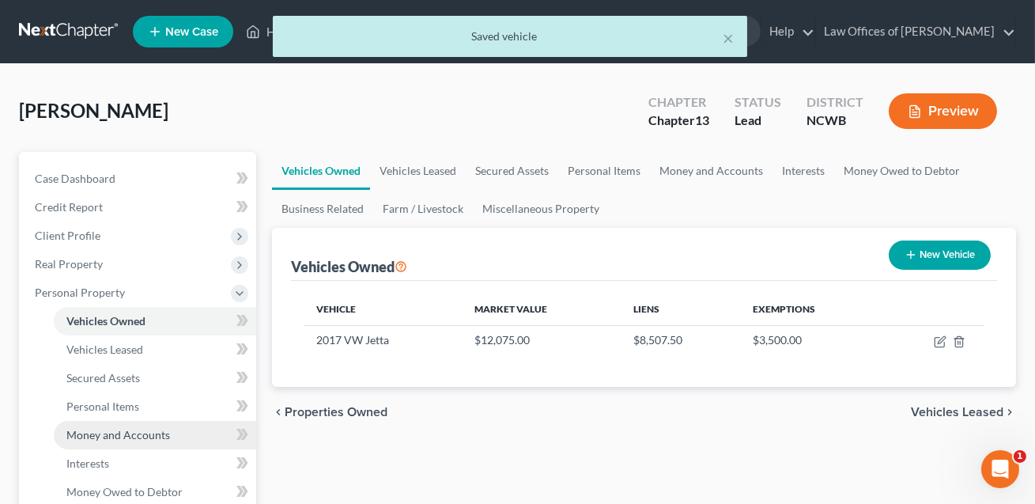
click at [136, 435] on span "Money and Accounts" at bounding box center [118, 434] width 104 height 13
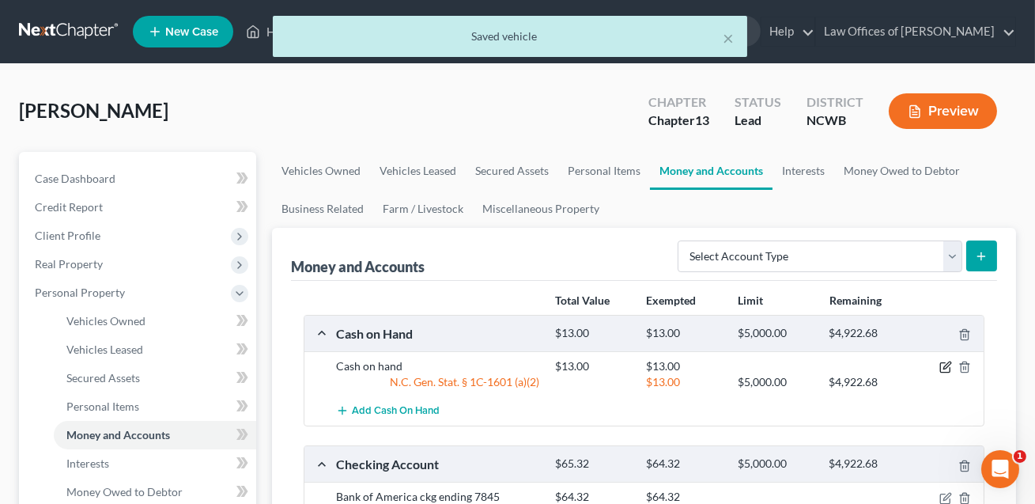
click at [946, 366] on icon "button" at bounding box center [947, 365] width 7 height 7
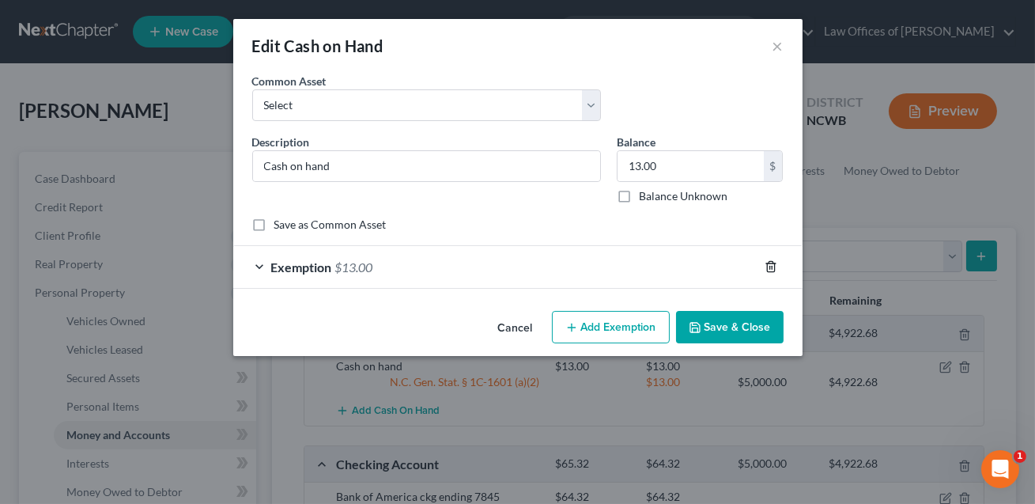
click at [772, 268] on line "button" at bounding box center [772, 268] width 0 height 3
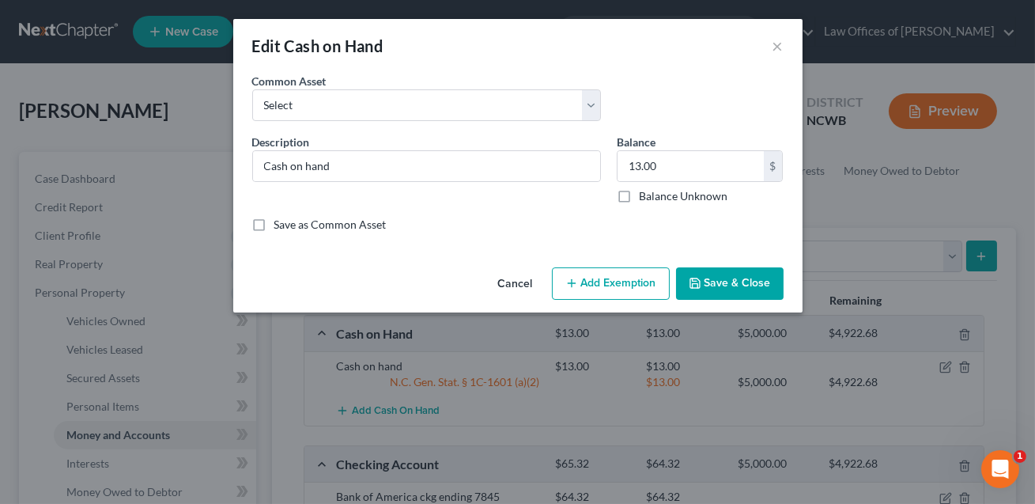
click at [743, 287] on button "Save & Close" at bounding box center [730, 283] width 108 height 33
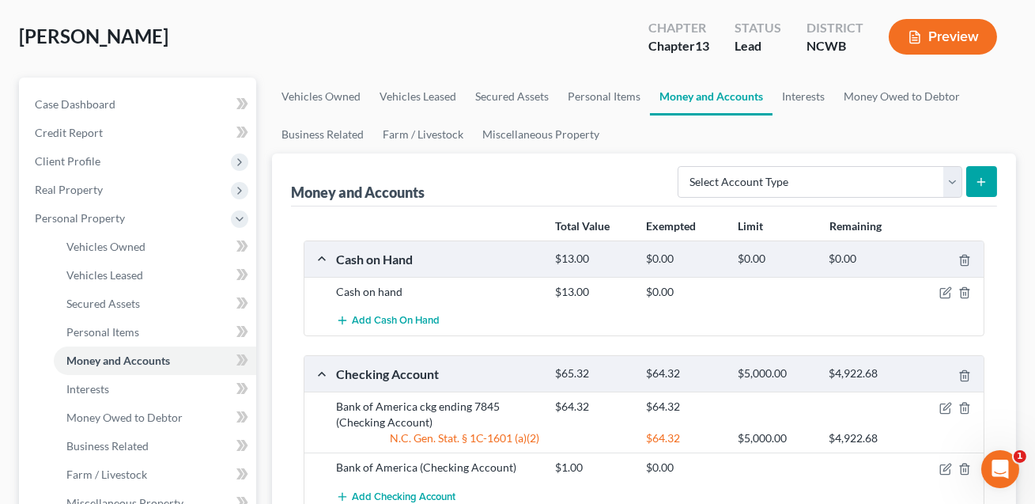
scroll to position [173, 0]
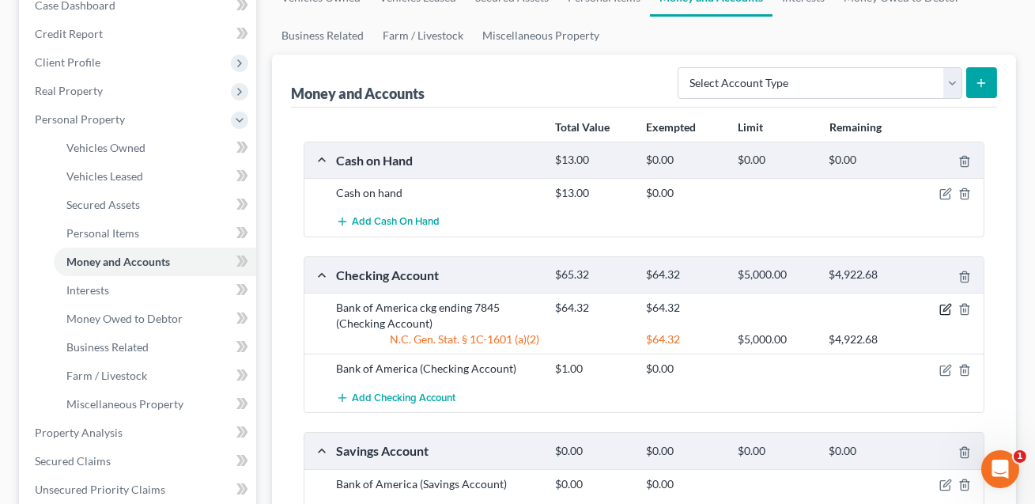
click at [946, 308] on icon "button" at bounding box center [946, 309] width 13 height 13
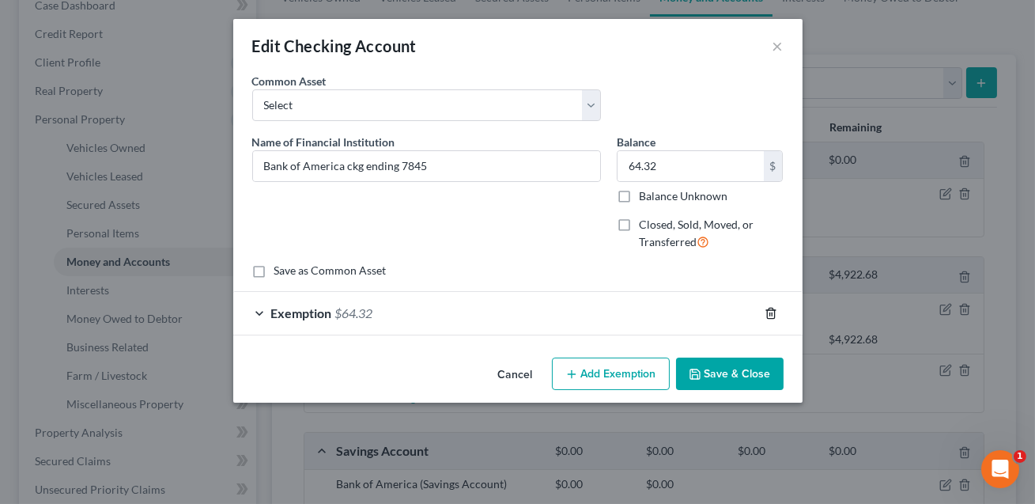
click at [770, 311] on icon "button" at bounding box center [771, 313] width 13 height 13
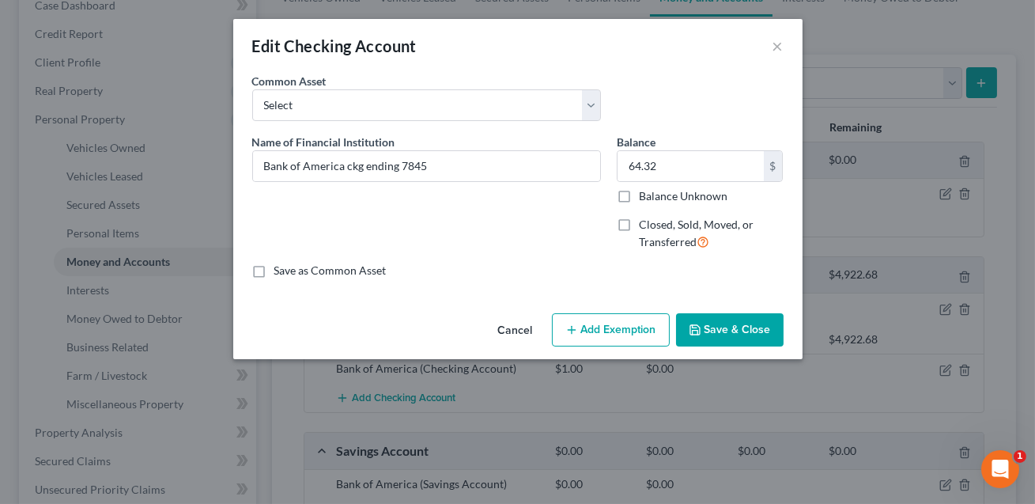
click at [739, 324] on button "Save & Close" at bounding box center [730, 329] width 108 height 33
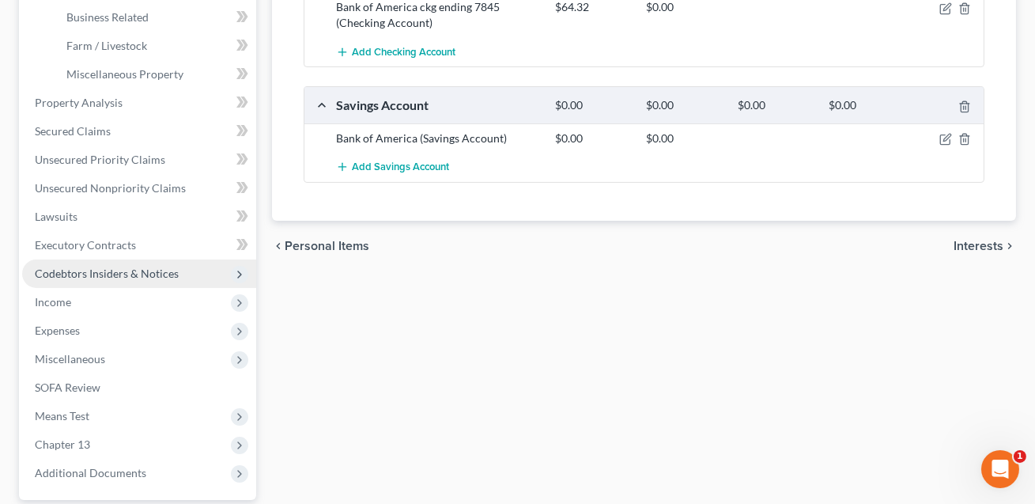
scroll to position [648, 0]
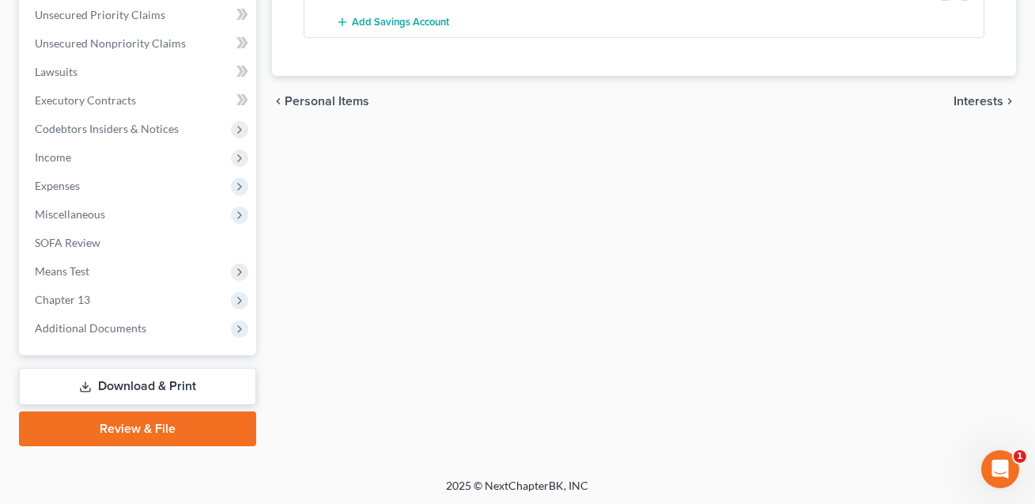
click at [127, 385] on link "Download & Print" at bounding box center [137, 386] width 237 height 37
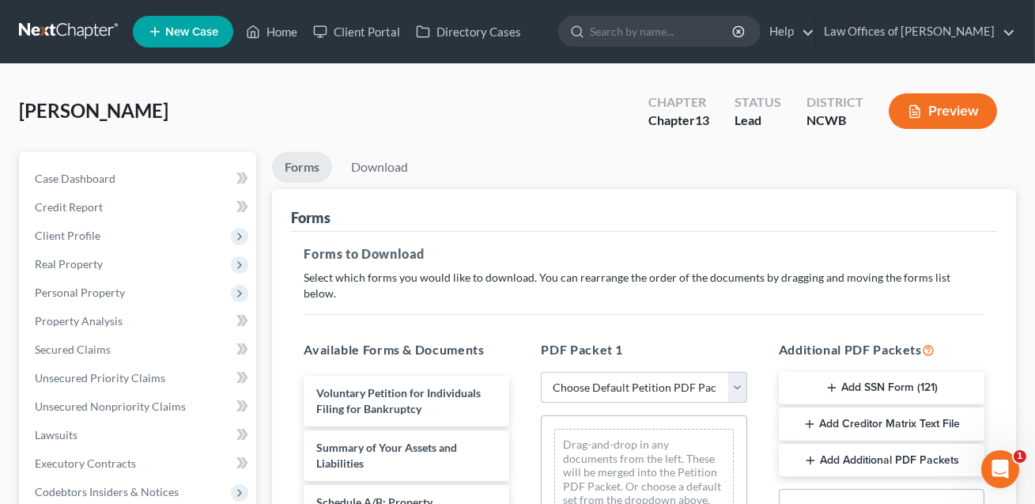
click at [640, 372] on select "Choose Default Petition PDF Packet Complete Bankruptcy Petition (all forms and …" at bounding box center [644, 388] width 206 height 32
select select "2"
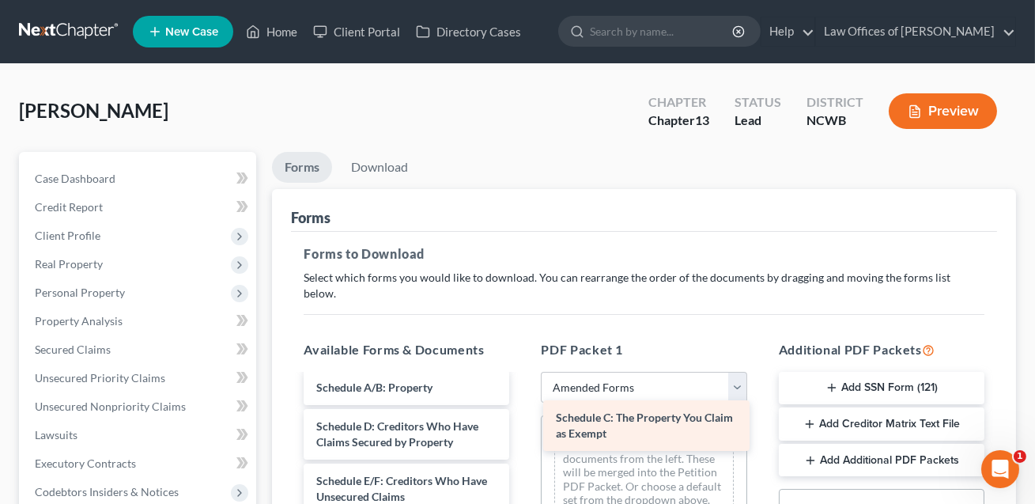
drag, startPoint x: 401, startPoint y: 403, endPoint x: 641, endPoint y: 413, distance: 239.8
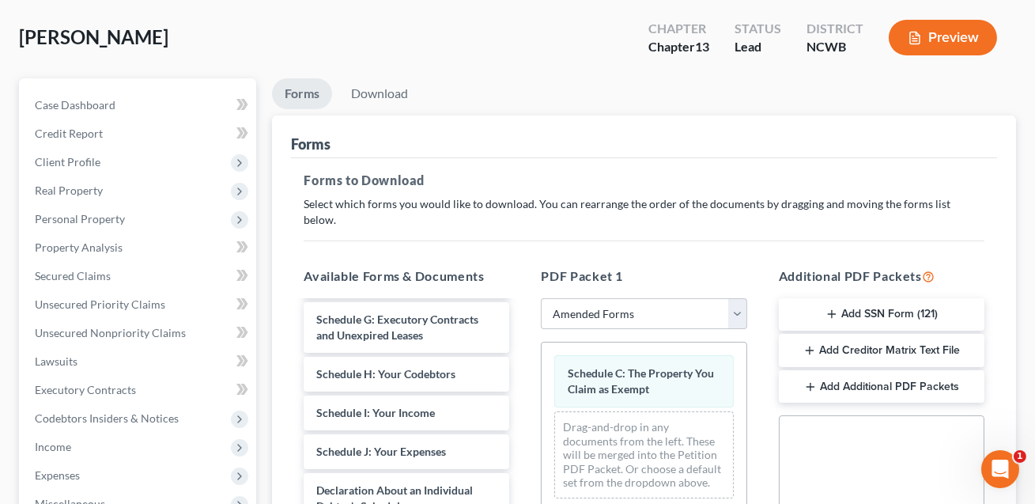
scroll to position [199, 0]
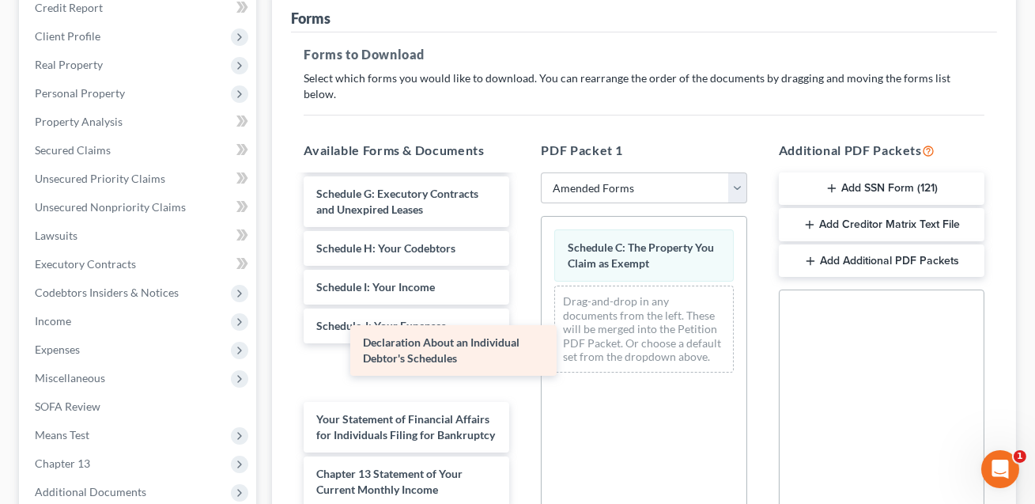
drag, startPoint x: 357, startPoint y: 357, endPoint x: 659, endPoint y: 370, distance: 302.4
click at [522, 370] on div "Declaration About an Individual Debtor's Schedules Voluntary Petition for Indiv…" at bounding box center [406, 314] width 231 height 790
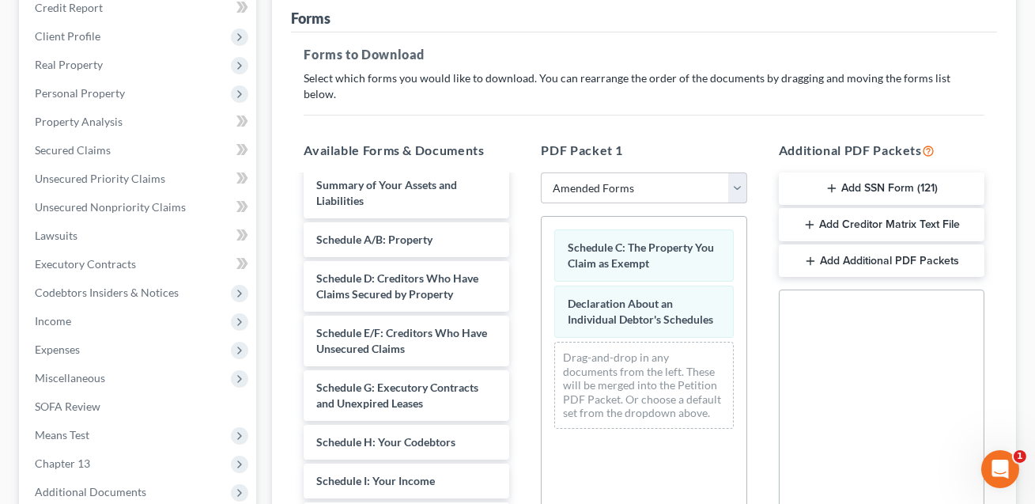
scroll to position [0, 0]
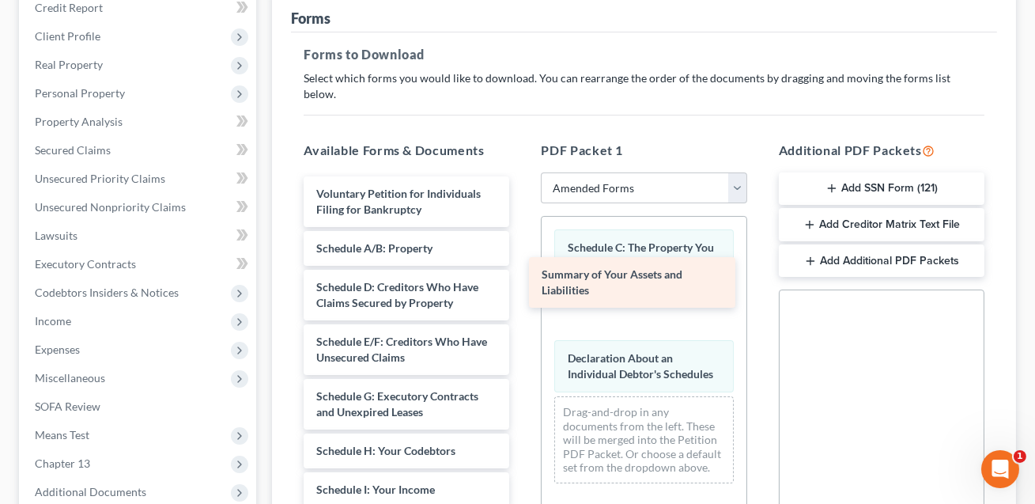
drag, startPoint x: 365, startPoint y: 234, endPoint x: 590, endPoint y: 277, distance: 229.4
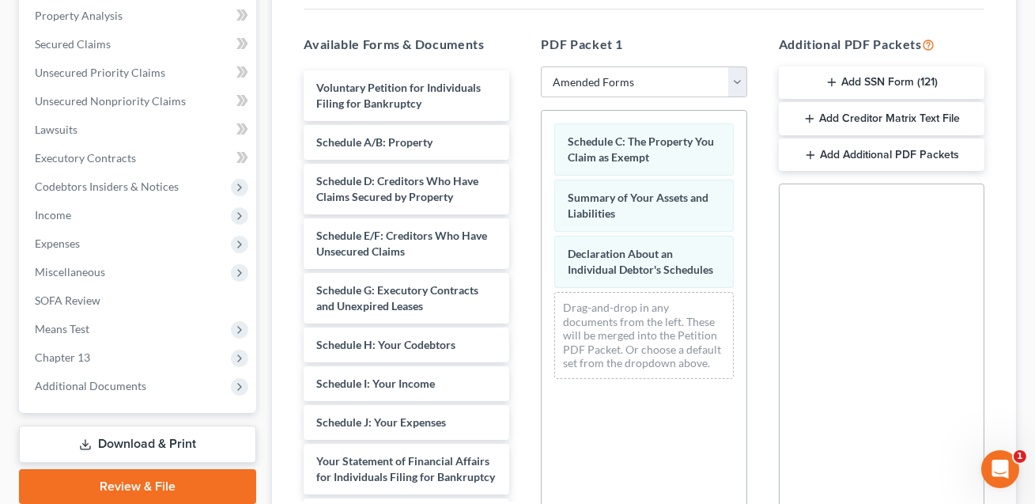
scroll to position [471, 0]
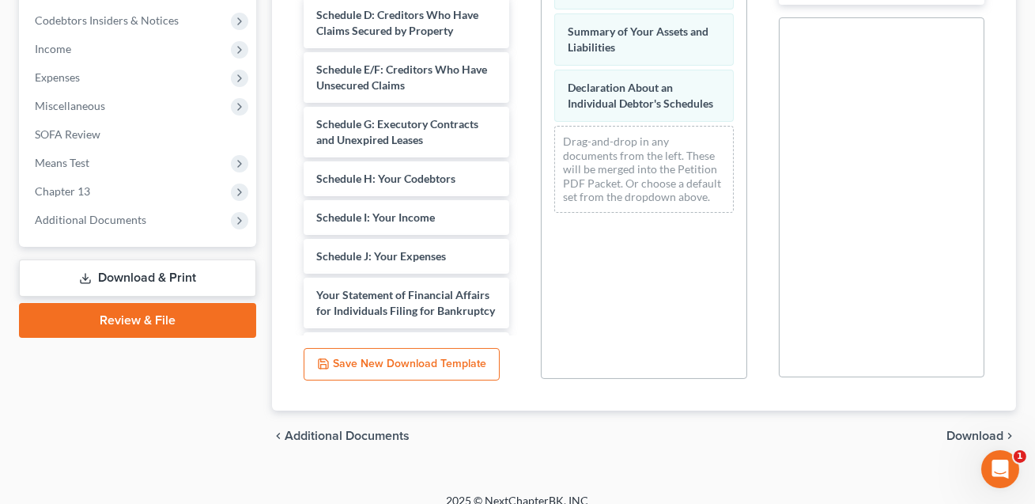
click at [965, 429] on span "Download" at bounding box center [975, 435] width 57 height 13
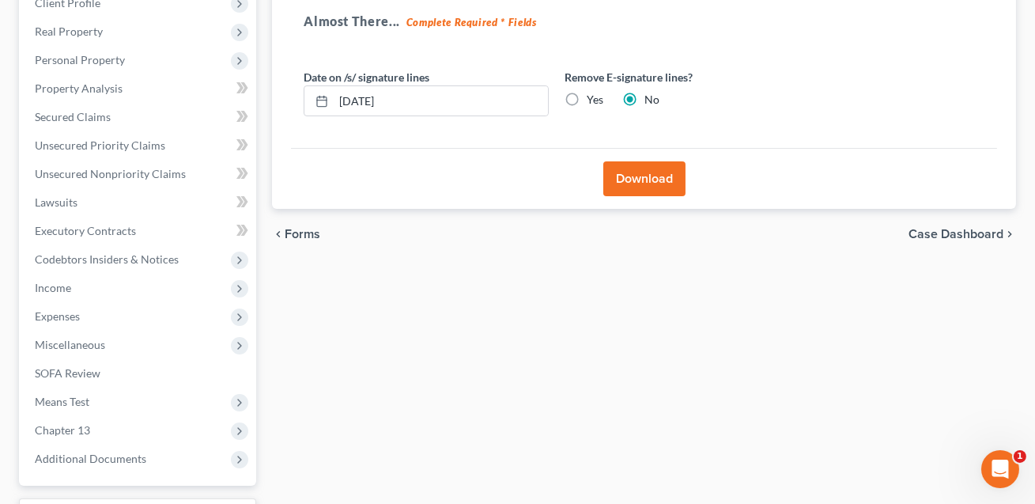
scroll to position [130, 0]
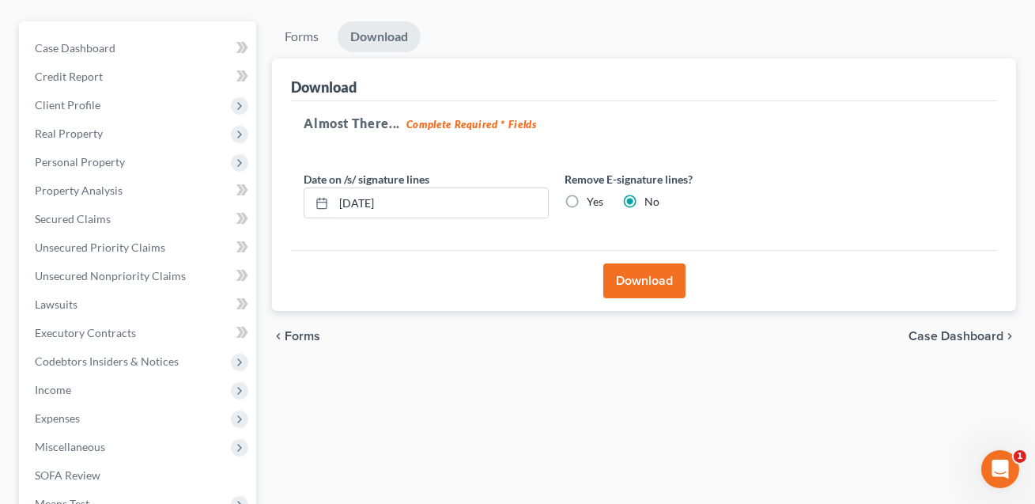
click at [587, 199] on label "Yes" at bounding box center [595, 202] width 17 height 16
click at [593, 199] on input "Yes" at bounding box center [598, 199] width 10 height 10
radio input "true"
radio input "false"
drag, startPoint x: 432, startPoint y: 202, endPoint x: 329, endPoint y: 202, distance: 102.8
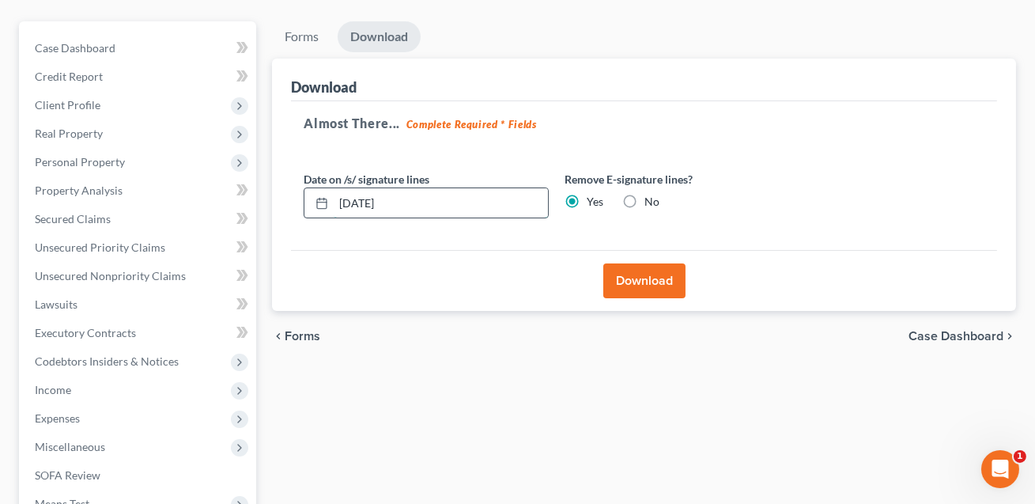
click at [329, 202] on div "[DATE]" at bounding box center [426, 203] width 245 height 32
click at [668, 278] on button "Download" at bounding box center [644, 280] width 82 height 35
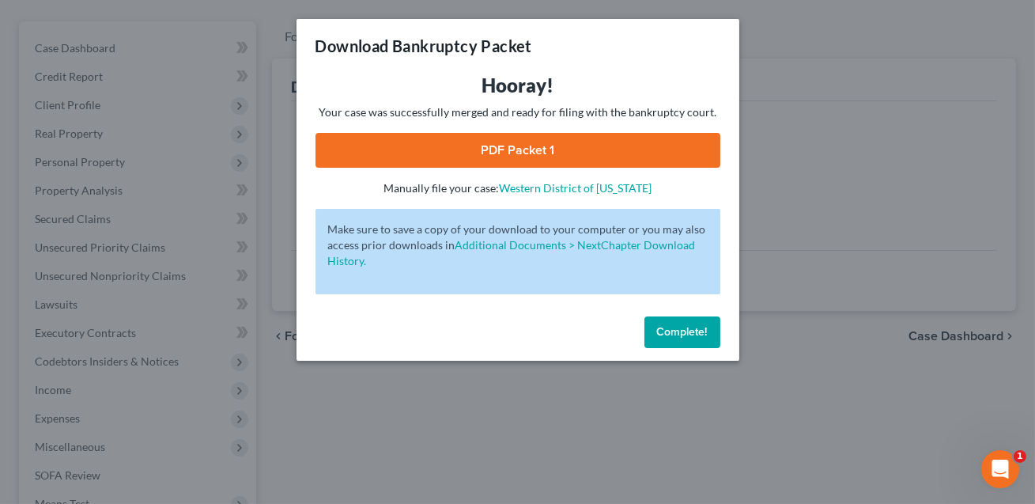
click at [569, 134] on link "PDF Packet 1" at bounding box center [518, 150] width 405 height 35
click at [687, 339] on button "Complete!" at bounding box center [683, 332] width 76 height 32
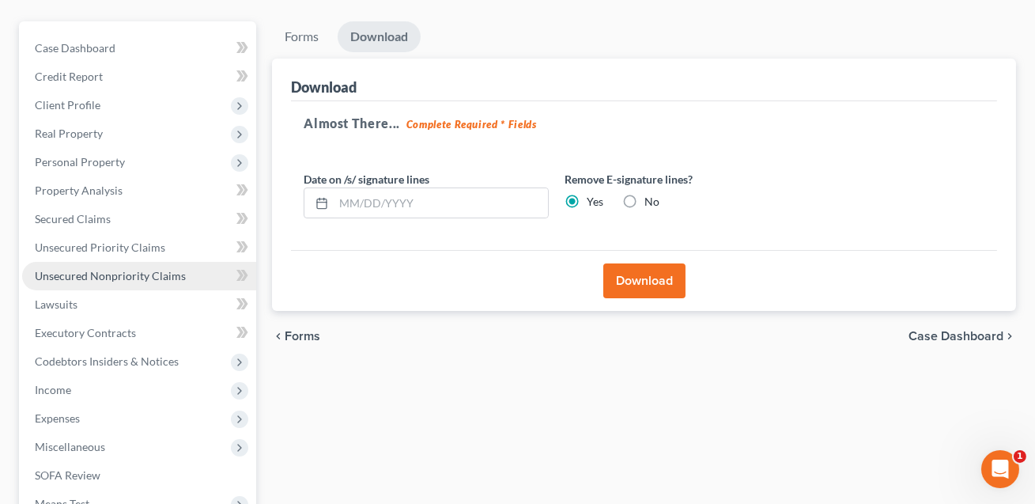
scroll to position [47, 0]
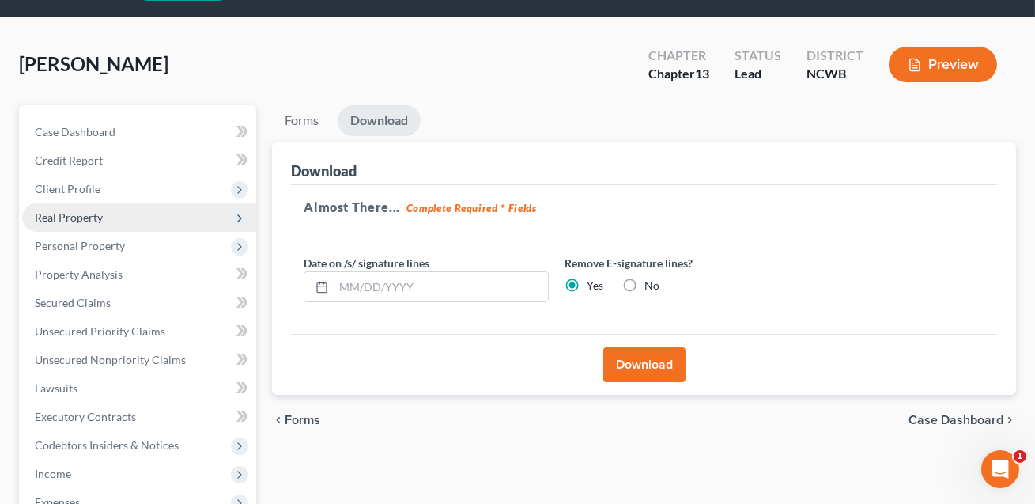
click at [79, 212] on span "Real Property" at bounding box center [69, 216] width 68 height 13
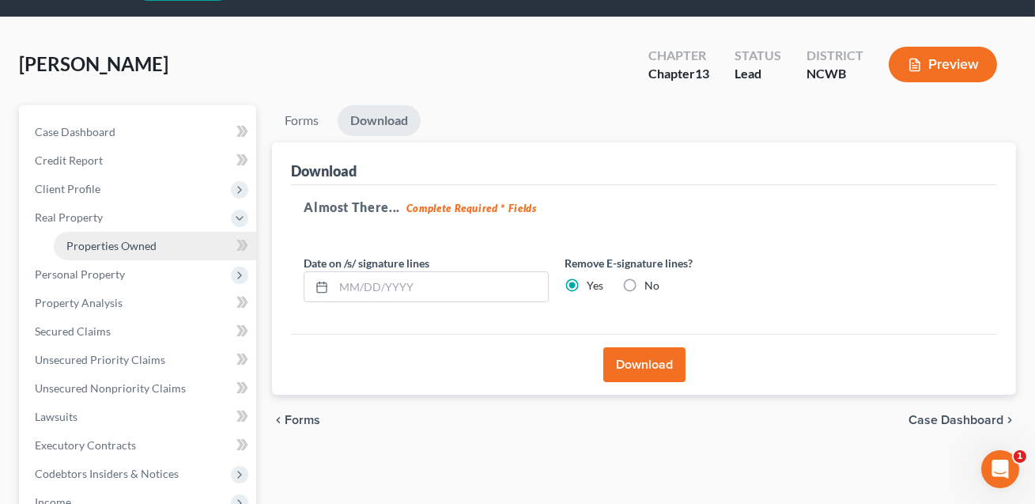
click at [93, 240] on span "Properties Owned" at bounding box center [111, 245] width 90 height 13
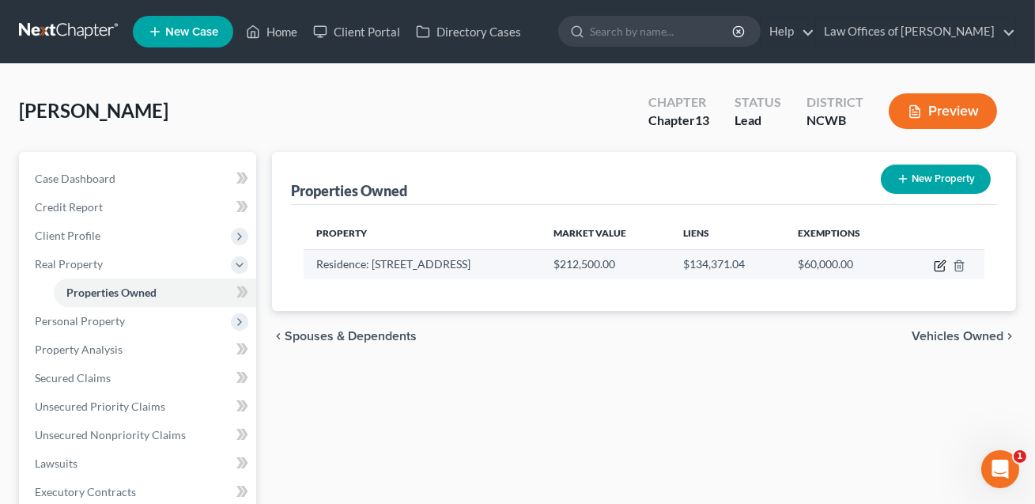
click at [940, 266] on icon "button" at bounding box center [941, 263] width 7 height 7
select select "28"
select select "48"
select select "0"
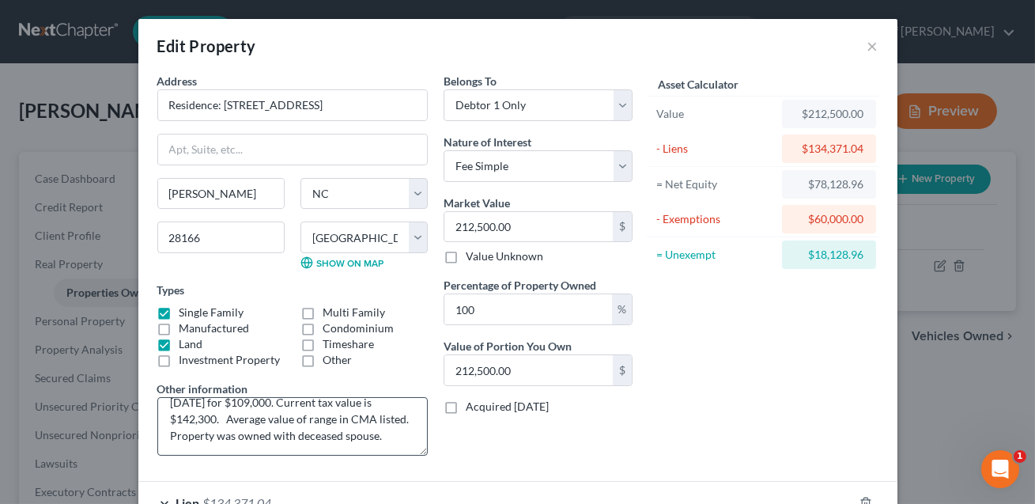
scroll to position [149, 0]
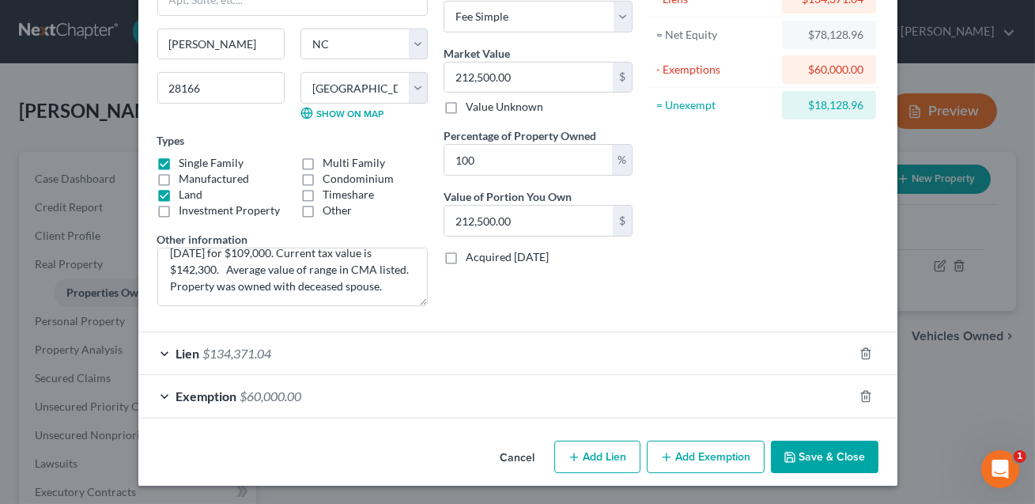
click at [819, 461] on button "Save & Close" at bounding box center [825, 457] width 108 height 33
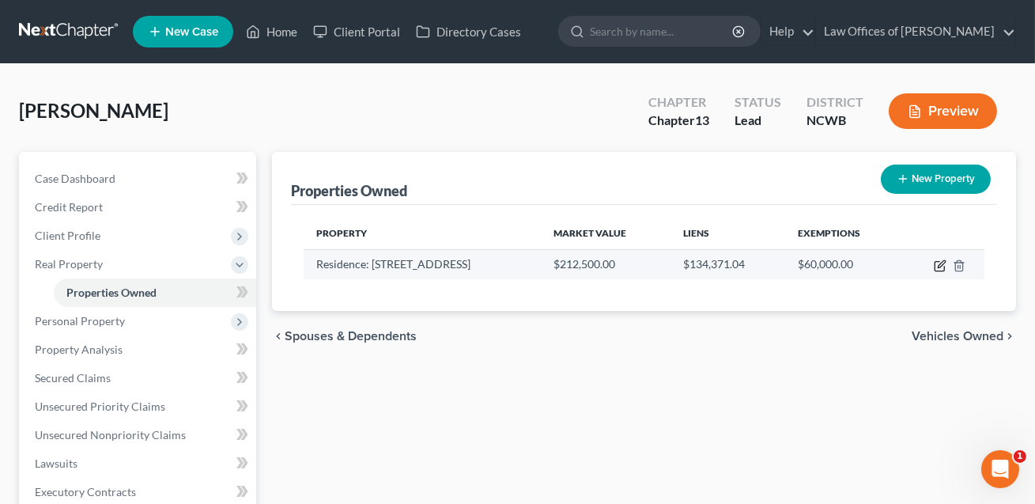
click at [940, 264] on icon "button" at bounding box center [940, 265] width 13 height 13
select select "28"
select select "48"
select select "0"
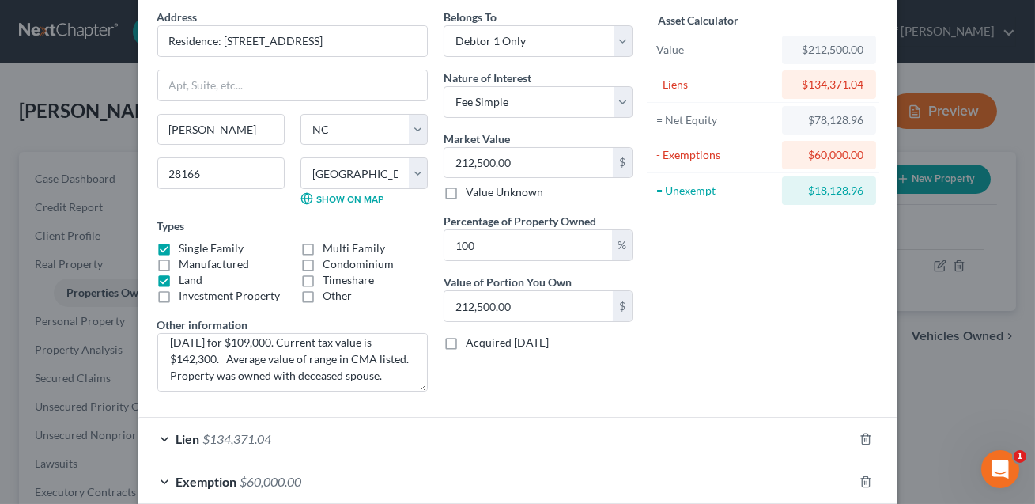
scroll to position [138, 0]
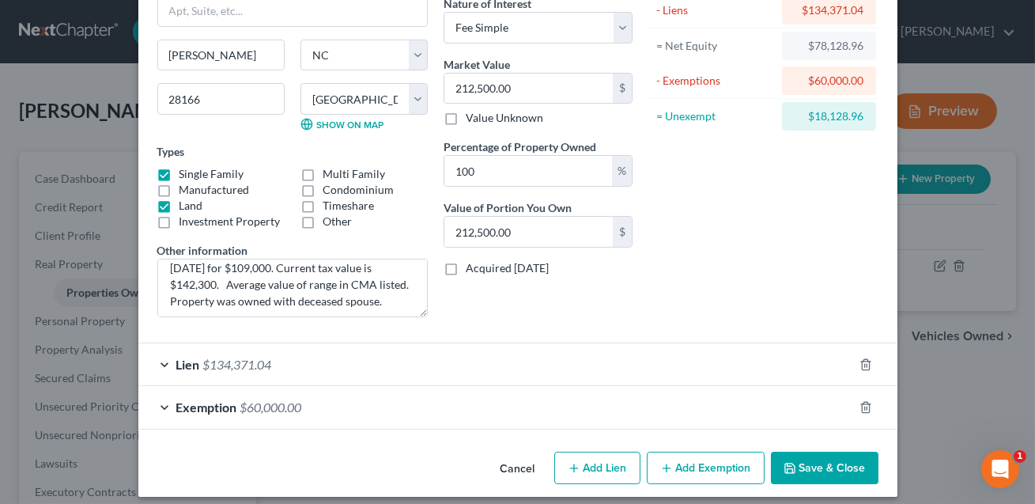
click at [834, 459] on button "Save & Close" at bounding box center [825, 468] width 108 height 33
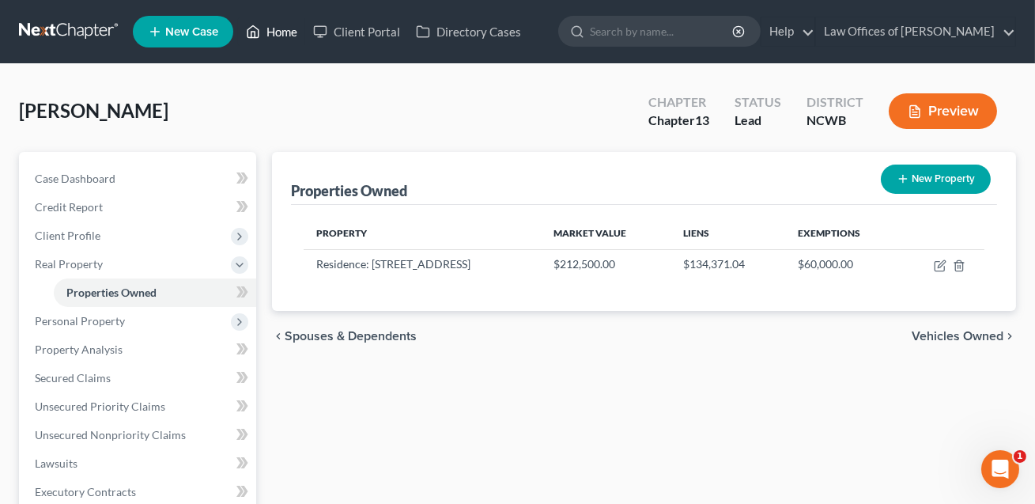
click at [287, 32] on link "Home" at bounding box center [271, 31] width 67 height 28
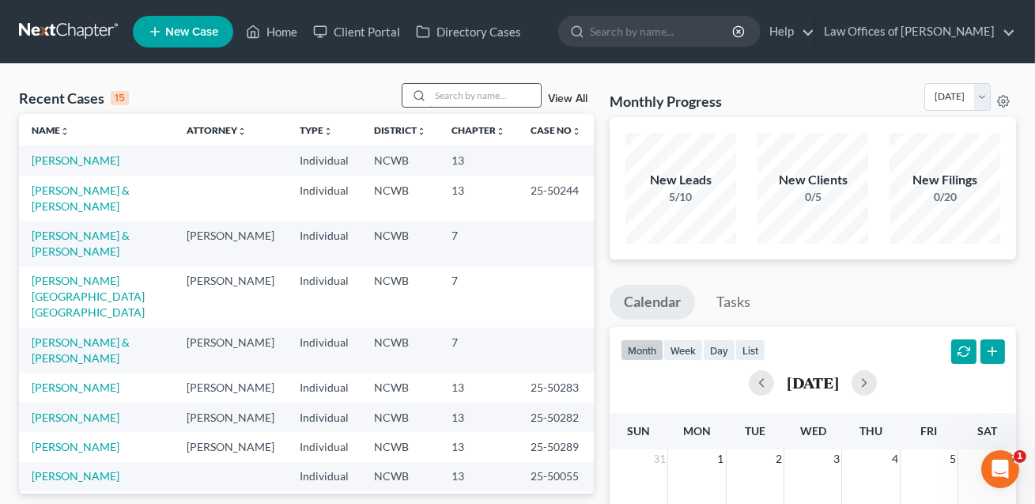
click at [446, 94] on input "search" at bounding box center [485, 95] width 111 height 23
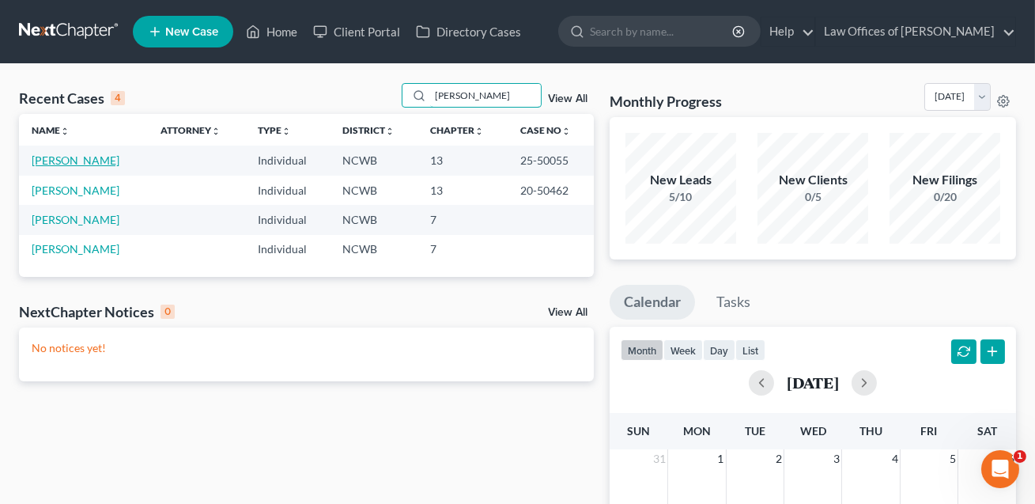
type input "[PERSON_NAME]"
click at [79, 157] on link "[PERSON_NAME]" at bounding box center [76, 159] width 88 height 13
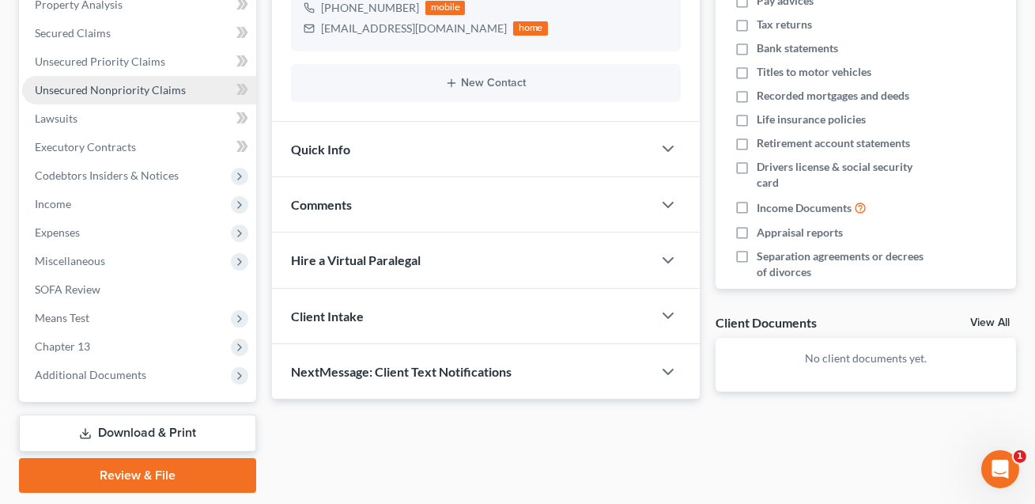
scroll to position [349, 0]
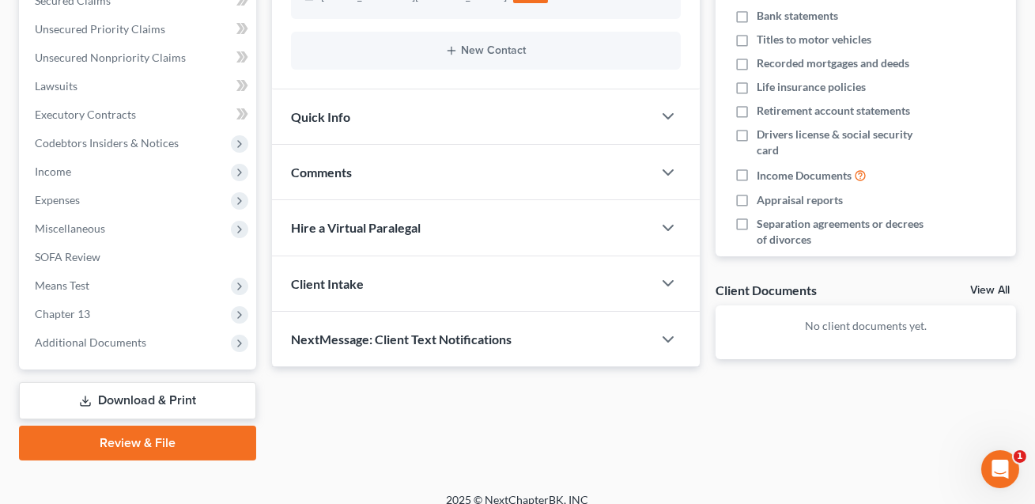
click at [139, 399] on link "Download & Print" at bounding box center [137, 400] width 237 height 37
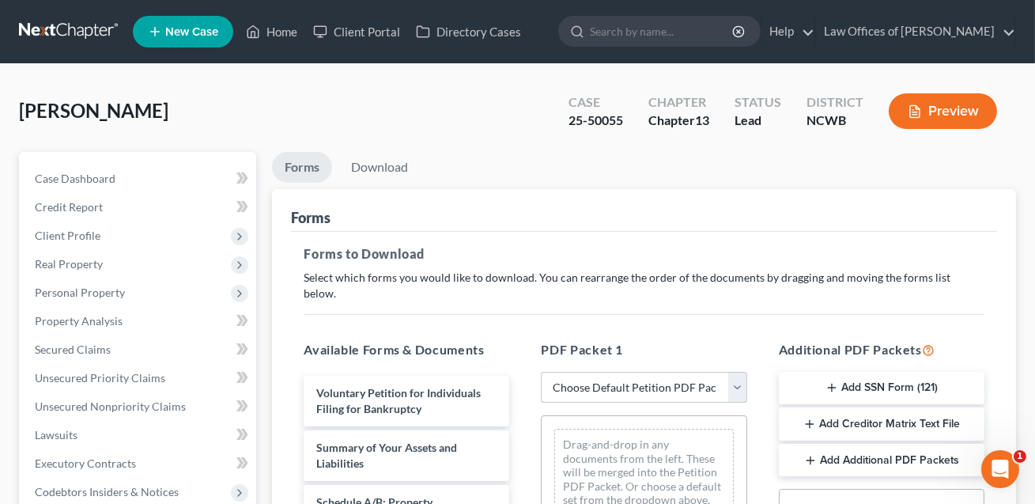
click at [607, 372] on select "Choose Default Petition PDF Packet Complete Bankruptcy Petition (all forms and …" at bounding box center [644, 388] width 206 height 32
select select "2"
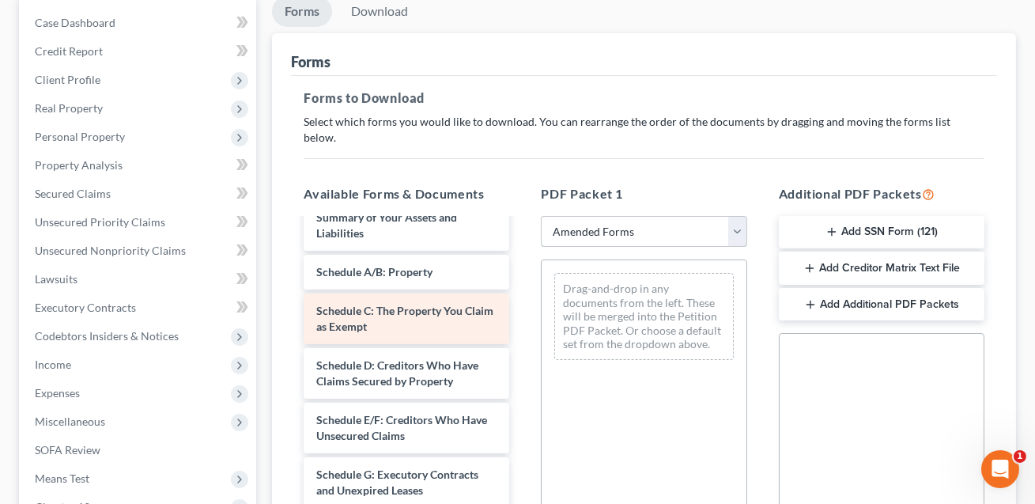
scroll to position [244, 0]
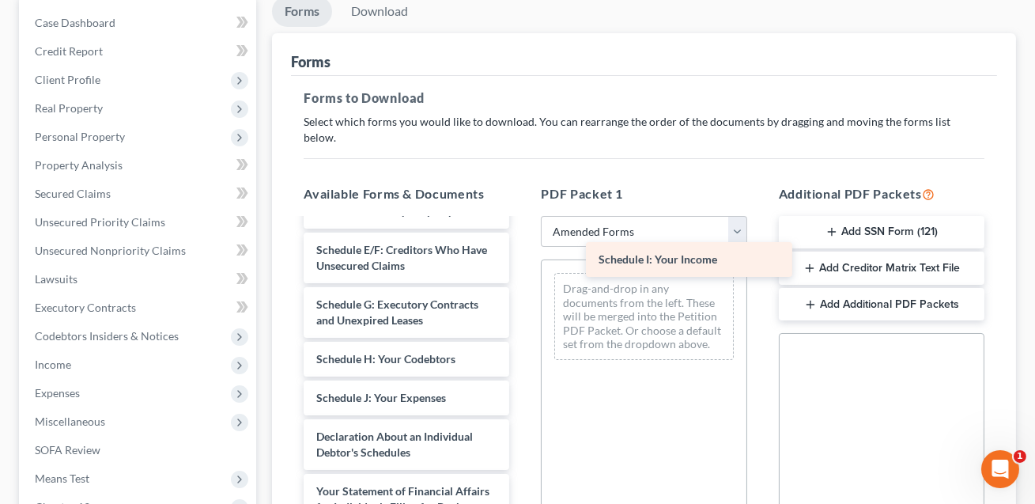
drag, startPoint x: 389, startPoint y: 380, endPoint x: 656, endPoint y: 267, distance: 289.5
click at [522, 267] on div "Schedule I: Your Income Voluntary Petition for Individuals Filing for Bankruptc…" at bounding box center [406, 405] width 231 height 860
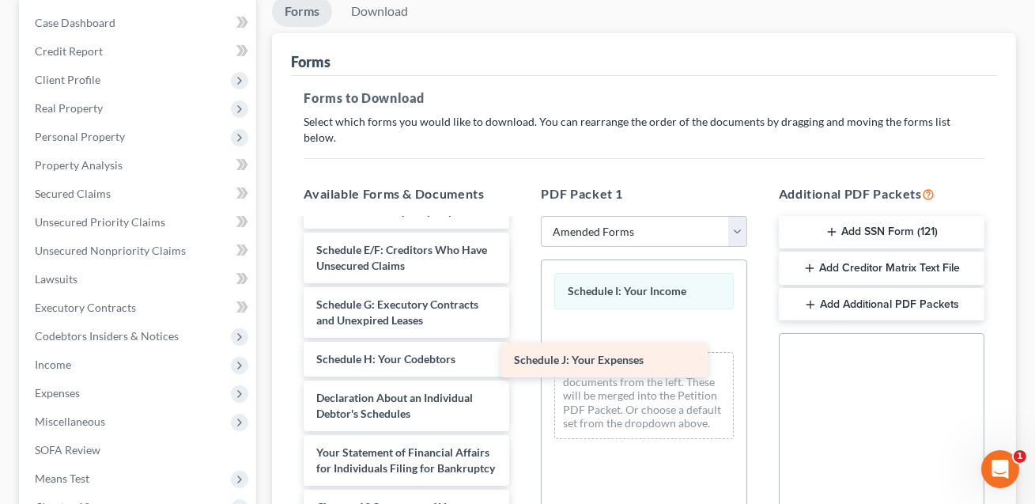
drag, startPoint x: 373, startPoint y: 384, endPoint x: 614, endPoint y: 331, distance: 246.0
click at [522, 331] on div "Schedule J: Your Expenses Voluntary Petition for Individuals Filing for Bankrup…" at bounding box center [406, 386] width 231 height 822
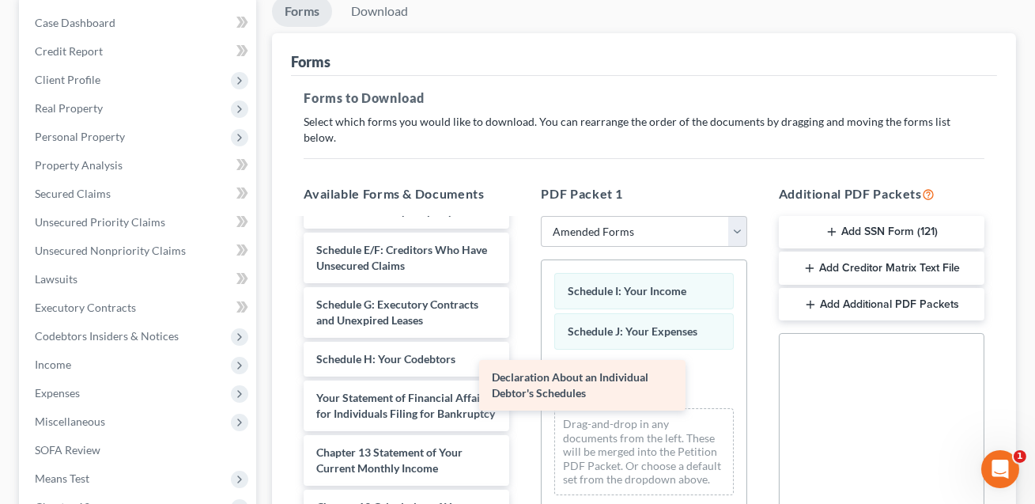
drag, startPoint x: 395, startPoint y: 393, endPoint x: 597, endPoint y: 366, distance: 203.5
click at [522, 366] on div "Declaration About an Individual Debtor's Schedules Voluntary Petition for Indiv…" at bounding box center [406, 358] width 231 height 767
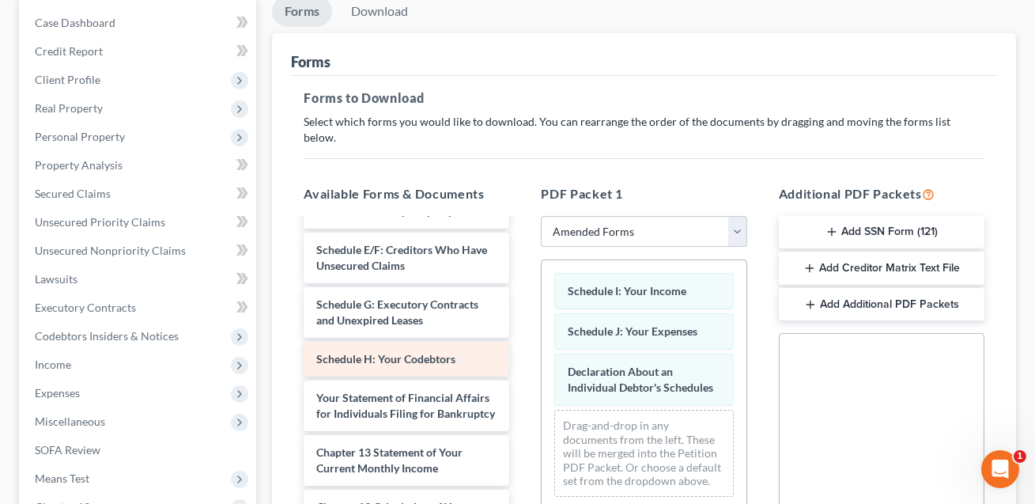
scroll to position [0, 0]
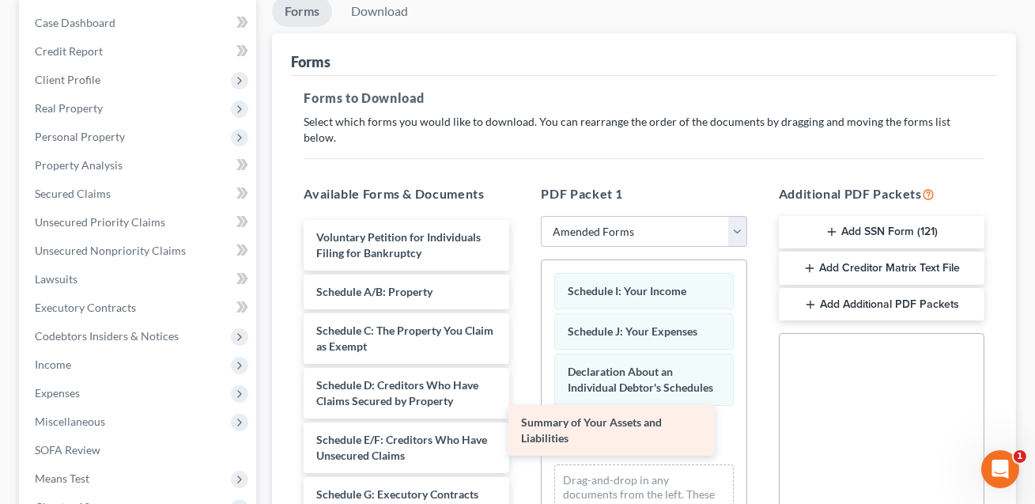
drag, startPoint x: 349, startPoint y: 278, endPoint x: 566, endPoint y: 427, distance: 263.5
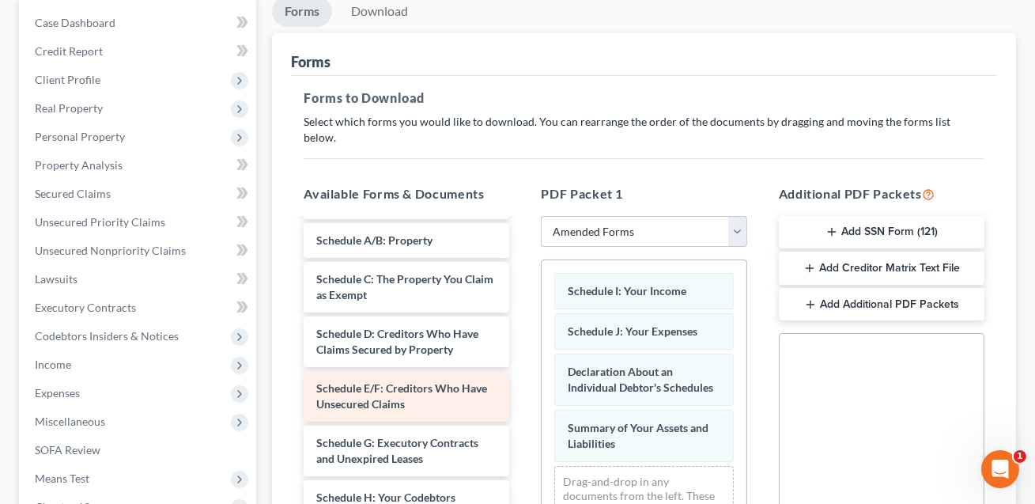
scroll to position [158, 0]
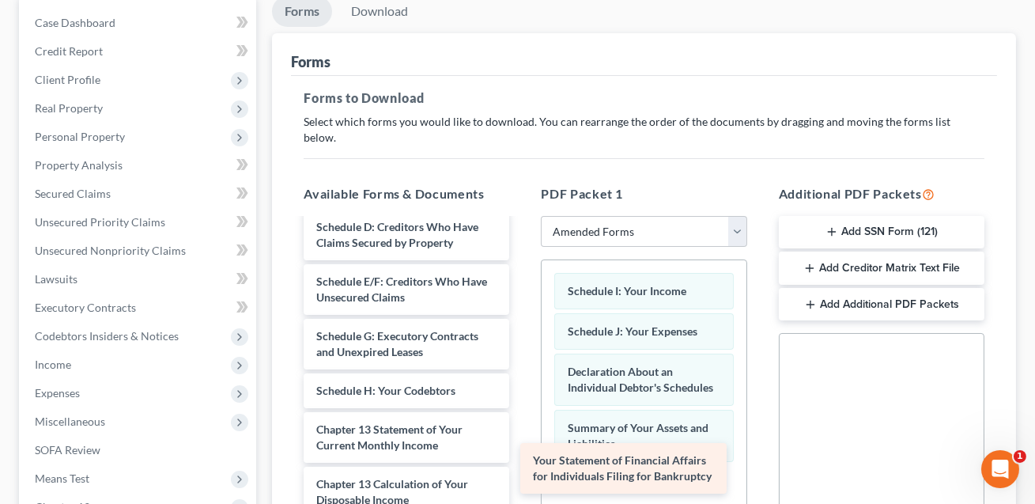
drag, startPoint x: 388, startPoint y: 426, endPoint x: 604, endPoint y: 475, distance: 222.2
click at [522, 475] on div "Your Statement of Financial Affairs for Individuals Filing for Bankruptcy Volun…" at bounding box center [406, 391] width 231 height 658
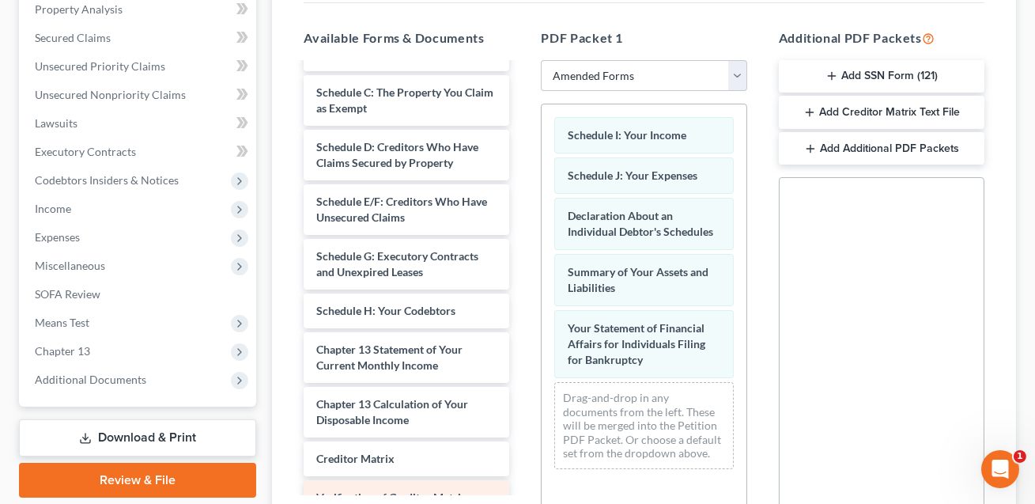
scroll to position [78, 0]
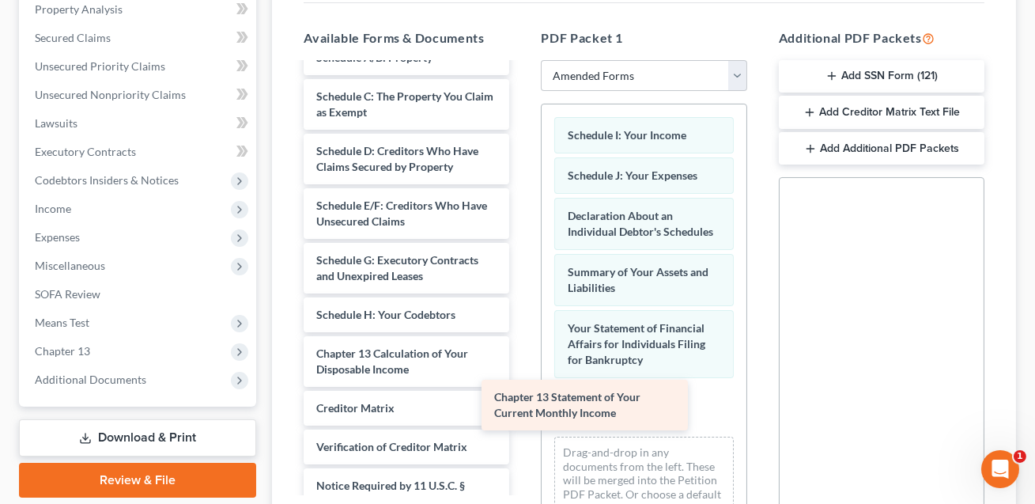
drag, startPoint x: 370, startPoint y: 347, endPoint x: 548, endPoint y: 409, distance: 188.3
click at [522, 409] on div "Chapter 13 Statement of Your Current Monthly Income Voluntary Petition for Indi…" at bounding box center [406, 287] width 231 height 603
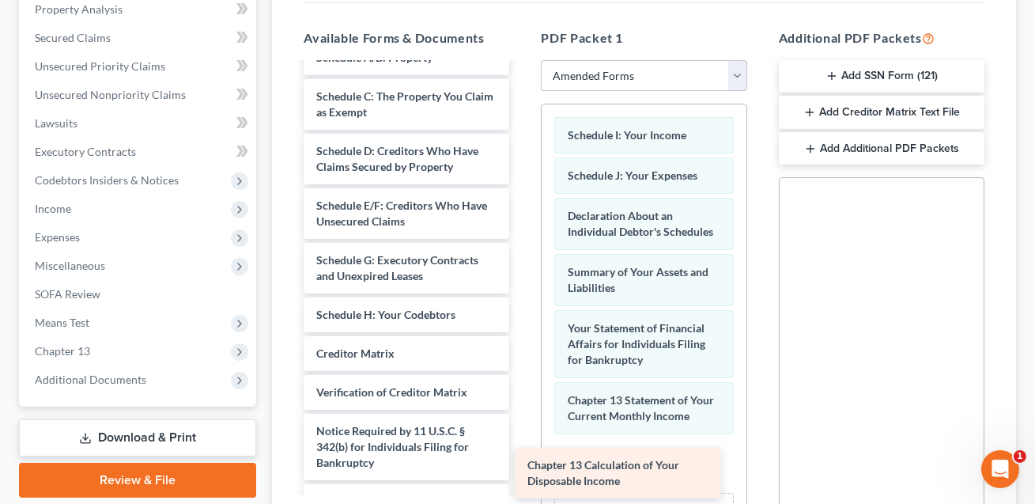
drag, startPoint x: 364, startPoint y: 338, endPoint x: 577, endPoint y: 463, distance: 247.1
click at [522, 463] on div "Chapter 13 Calculation of Your Disposable Income Voluntary Petition for Individ…" at bounding box center [406, 260] width 231 height 549
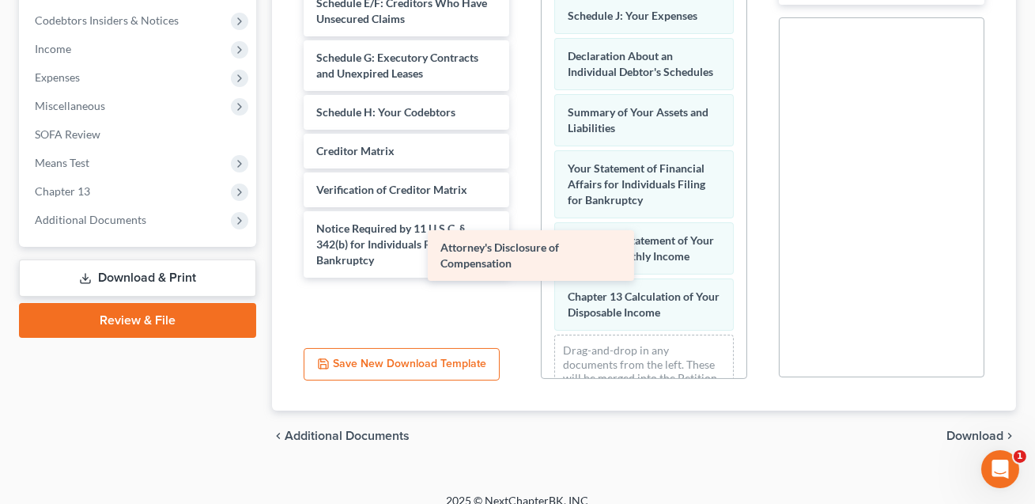
scroll to position [66, 0]
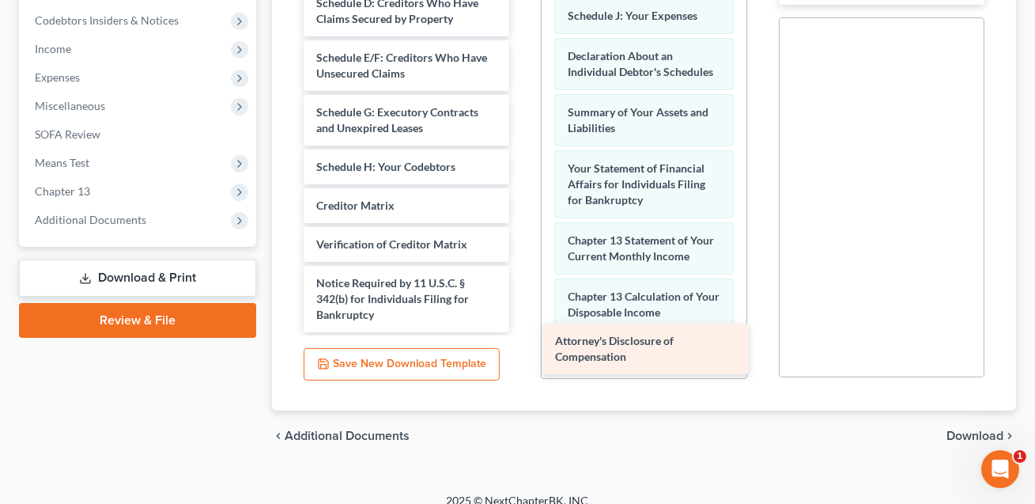
drag, startPoint x: 376, startPoint y: 289, endPoint x: 615, endPoint y: 350, distance: 246.3
click at [522, 332] on div "Attorney's Disclosure of Compensation Voluntary Petition for Individuals Filing…" at bounding box center [406, 85] width 231 height 494
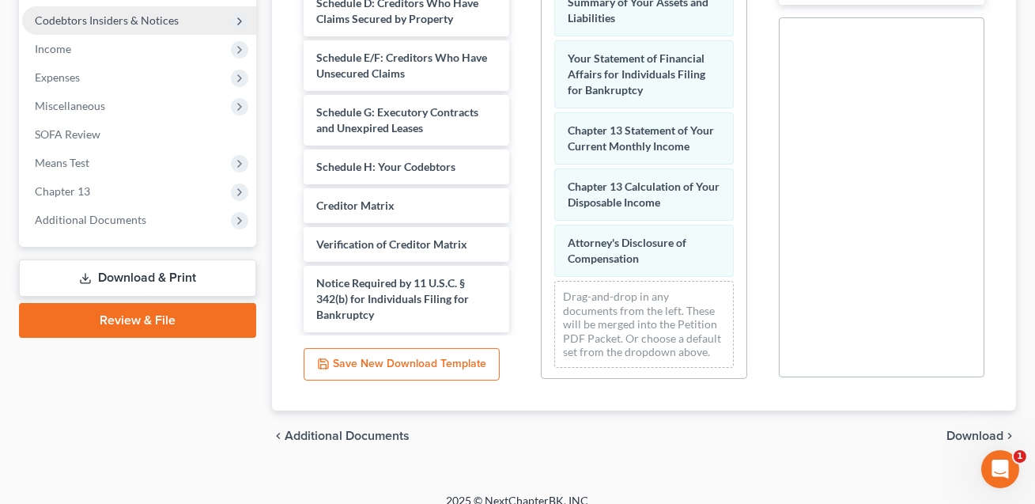
scroll to position [0, 0]
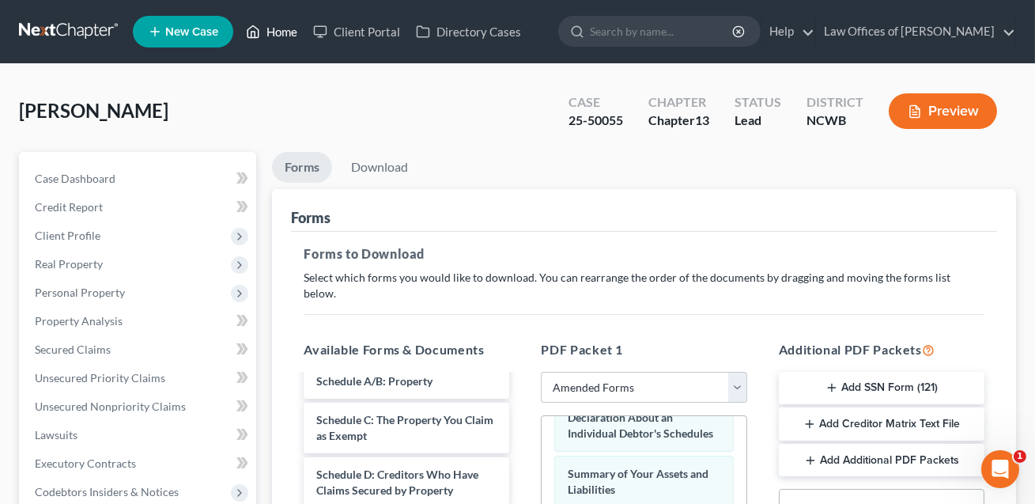
click at [276, 31] on link "Home" at bounding box center [271, 31] width 67 height 28
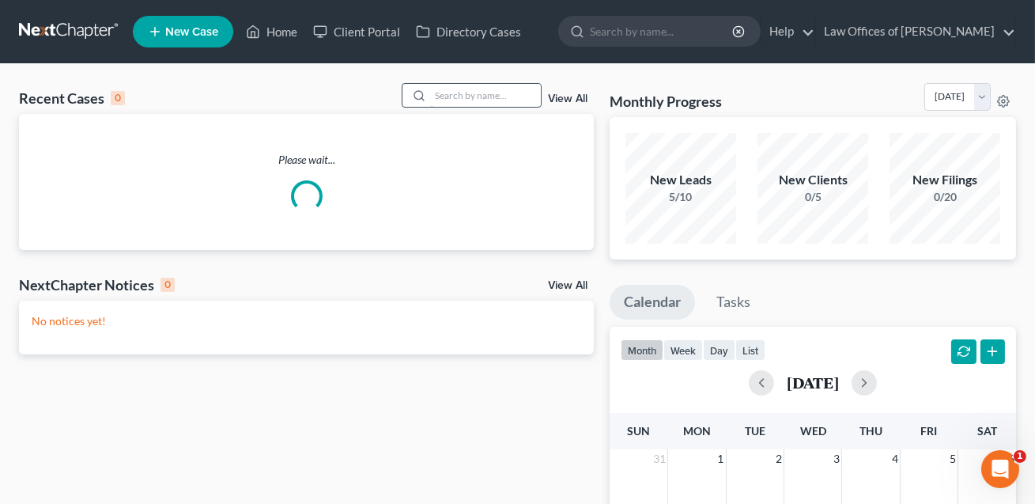
click at [436, 98] on input "search" at bounding box center [485, 95] width 111 height 23
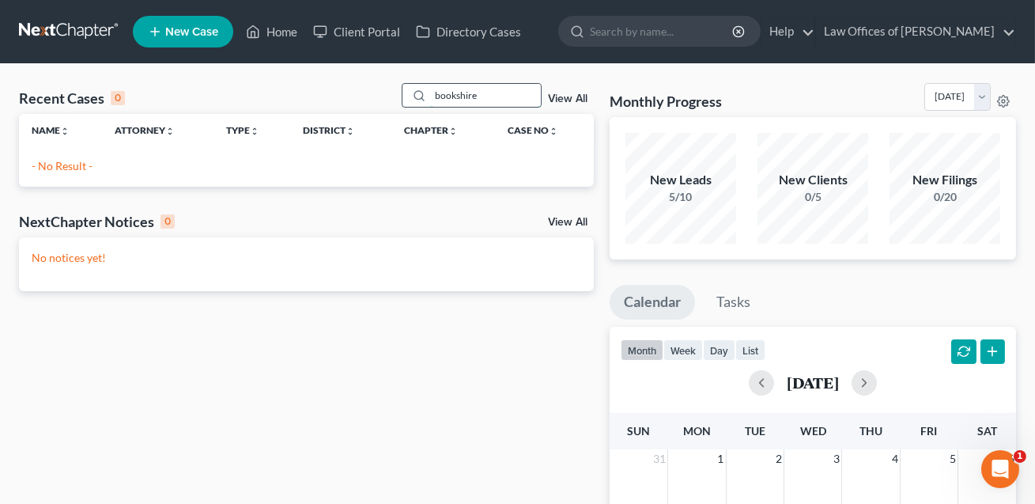
click at [441, 94] on input "bookshire" at bounding box center [485, 95] width 111 height 23
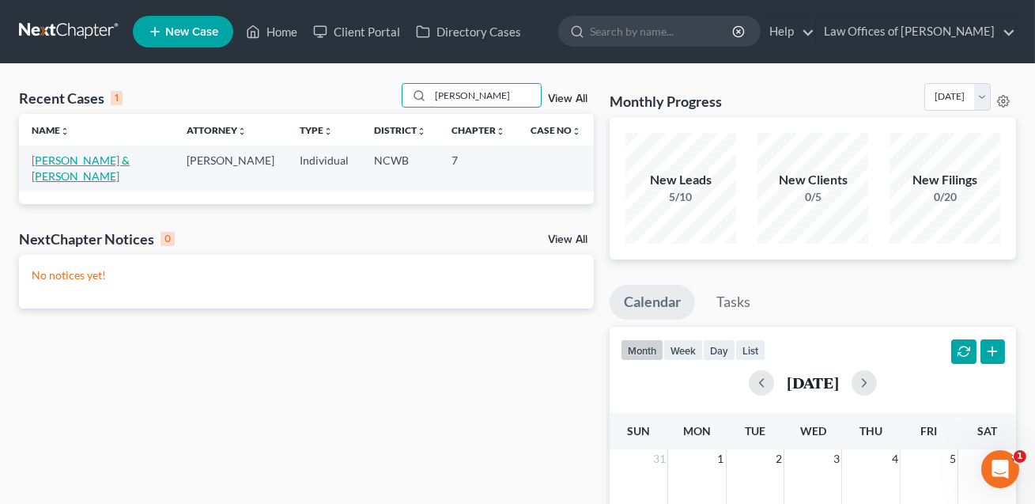
type input "[PERSON_NAME]"
click at [107, 161] on link "[PERSON_NAME] & [PERSON_NAME]" at bounding box center [81, 167] width 98 height 29
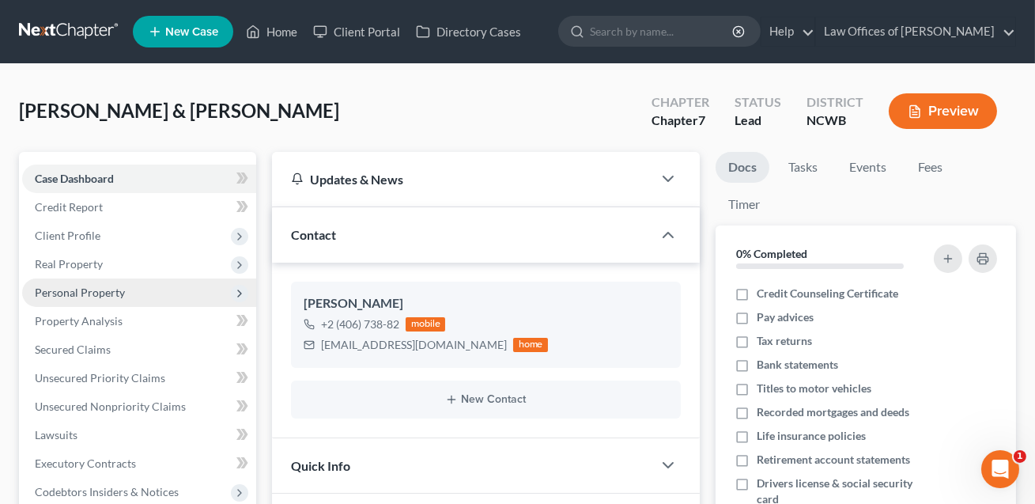
click at [82, 289] on span "Personal Property" at bounding box center [80, 292] width 90 height 13
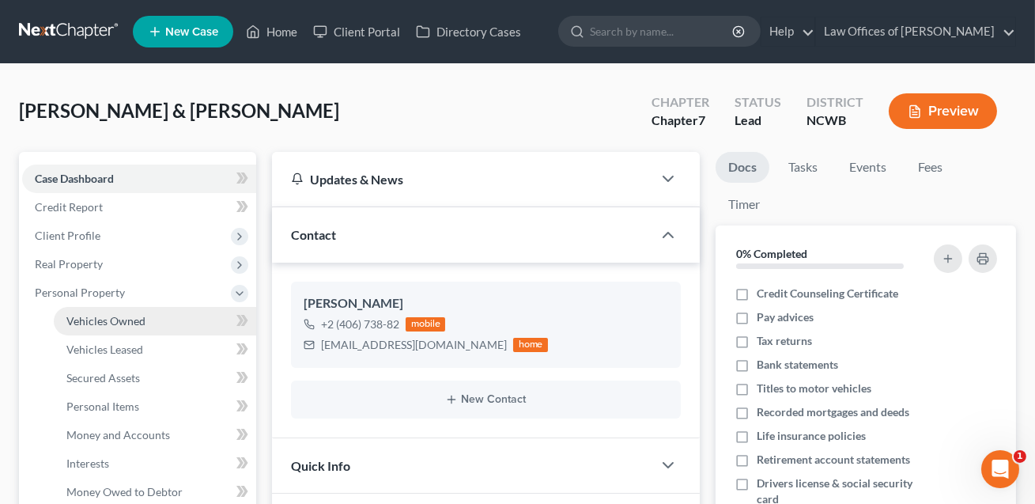
click at [89, 319] on span "Vehicles Owned" at bounding box center [105, 320] width 79 height 13
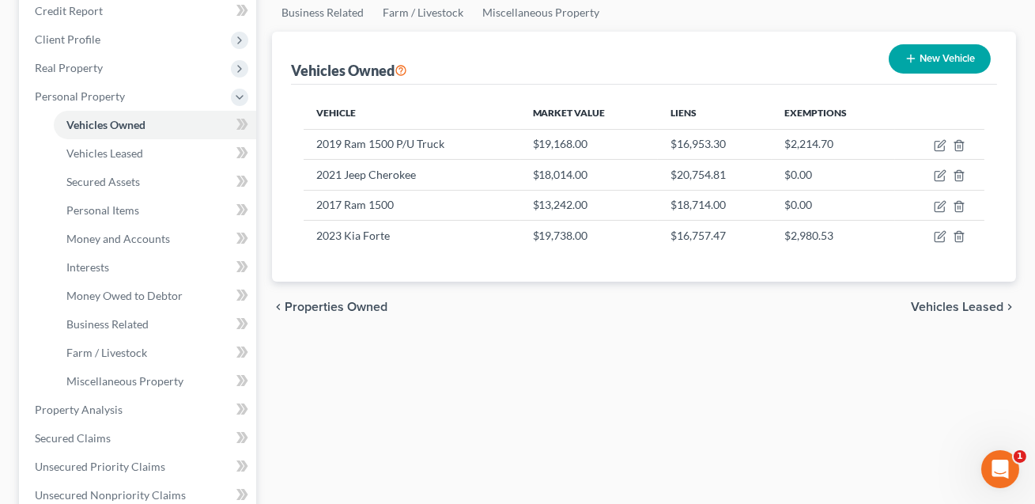
scroll to position [241, 0]
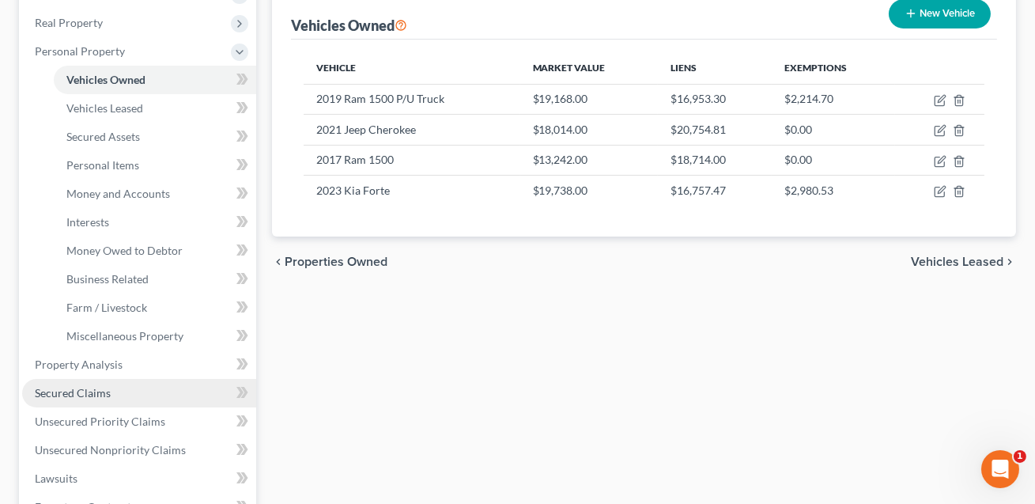
click at [95, 391] on span "Secured Claims" at bounding box center [73, 392] width 76 height 13
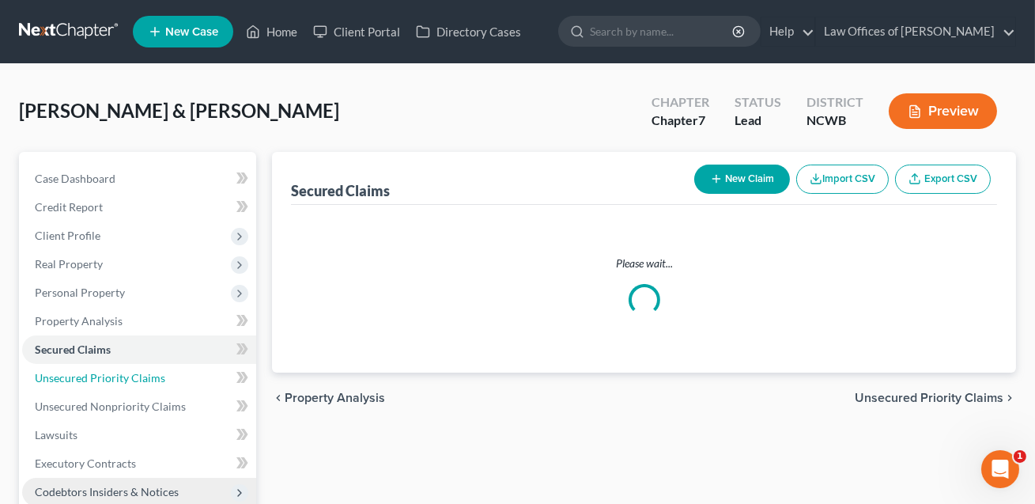
click at [119, 388] on link "Unsecured Priority Claims" at bounding box center [139, 378] width 234 height 28
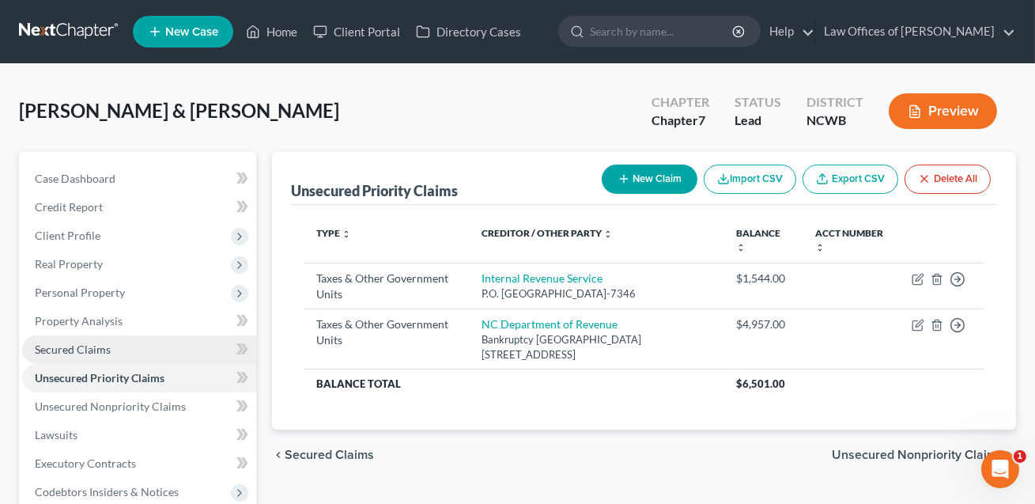
click at [87, 353] on span "Secured Claims" at bounding box center [73, 348] width 76 height 13
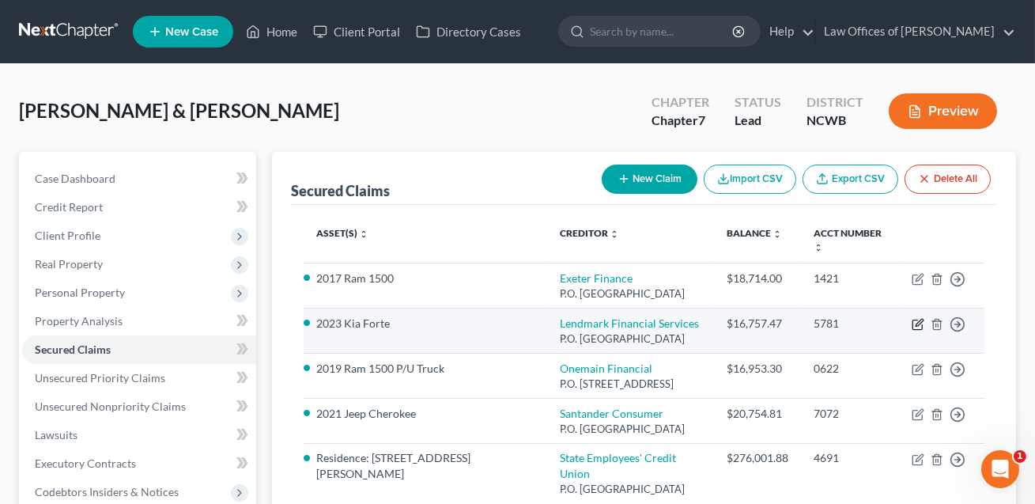
click at [918, 318] on icon "button" at bounding box center [918, 324] width 13 height 13
select select "10"
select select "0"
select select "2"
select select "0"
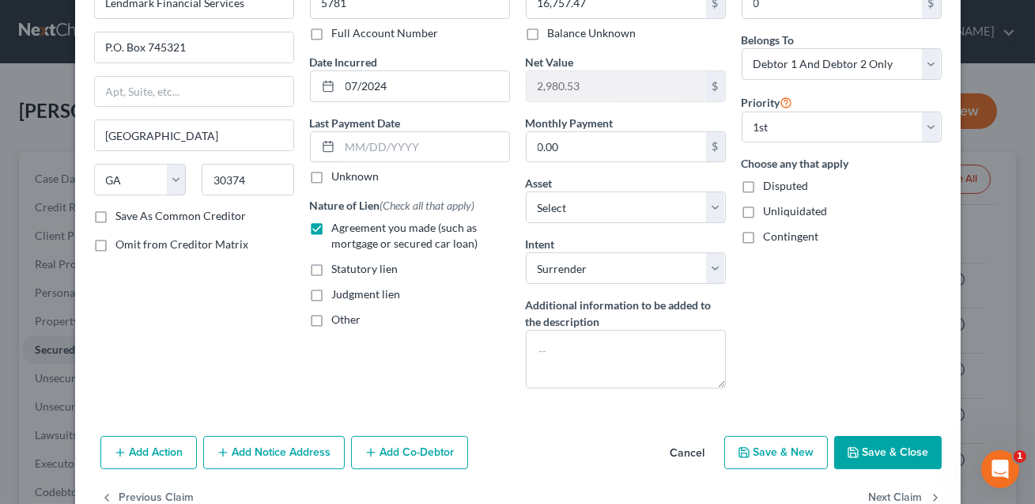
scroll to position [142, 0]
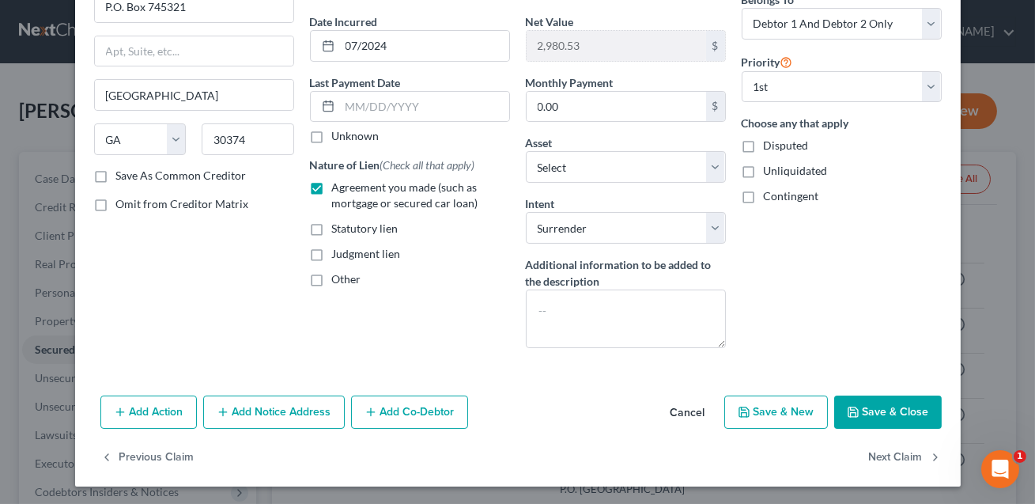
click at [893, 405] on button "Save & Close" at bounding box center [888, 411] width 108 height 33
